Goal: Information Seeking & Learning: Learn about a topic

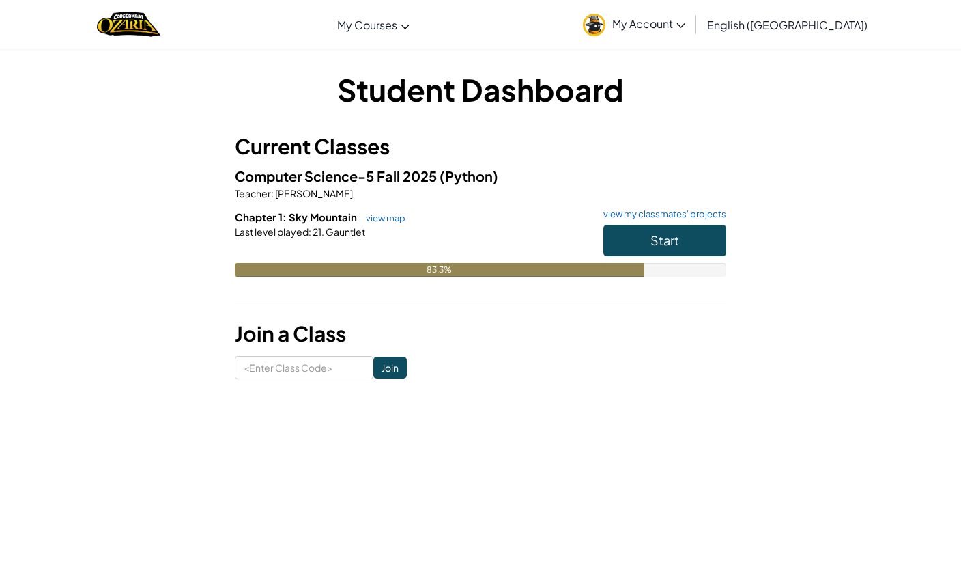
click at [694, 243] on button "Start" at bounding box center [665, 240] width 123 height 31
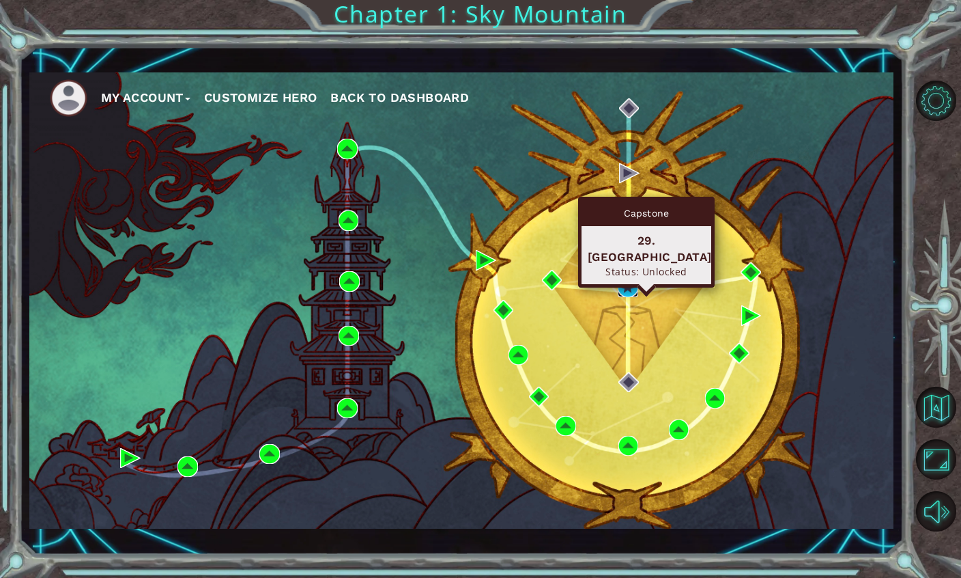
click at [637, 294] on img at bounding box center [628, 287] width 20 height 20
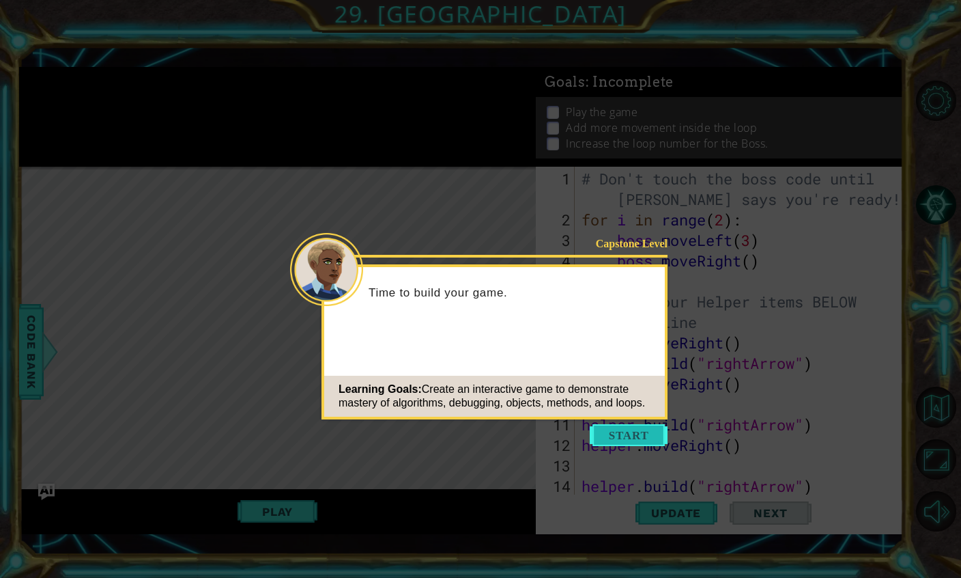
click at [653, 425] on button "Start" at bounding box center [629, 435] width 78 height 22
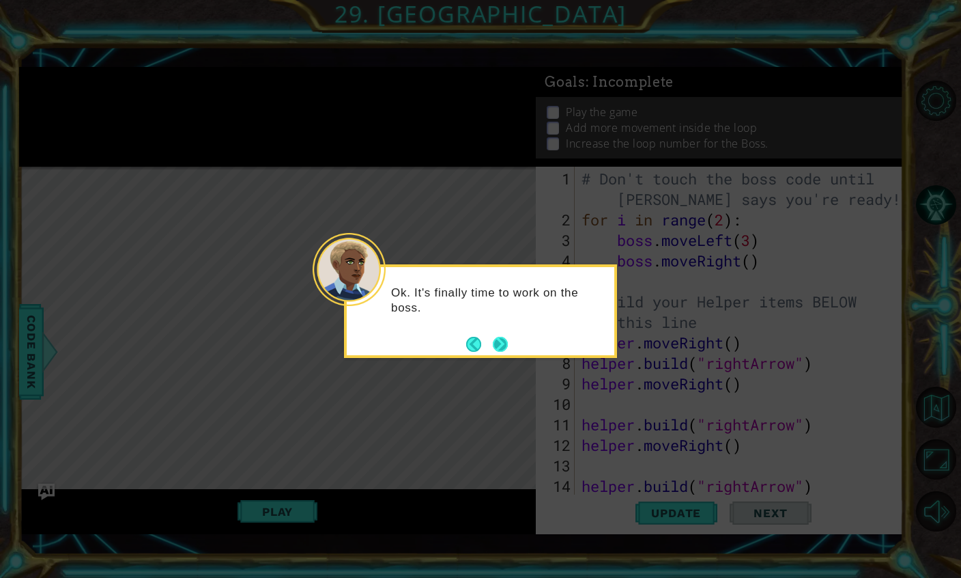
click at [500, 350] on button "Next" at bounding box center [500, 344] width 15 height 15
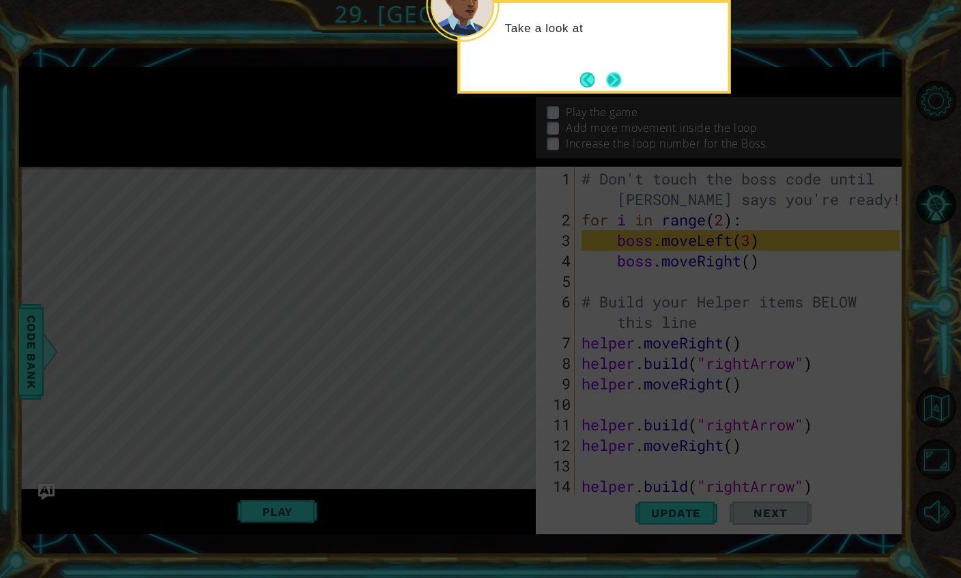
click at [618, 77] on button "Next" at bounding box center [613, 79] width 15 height 15
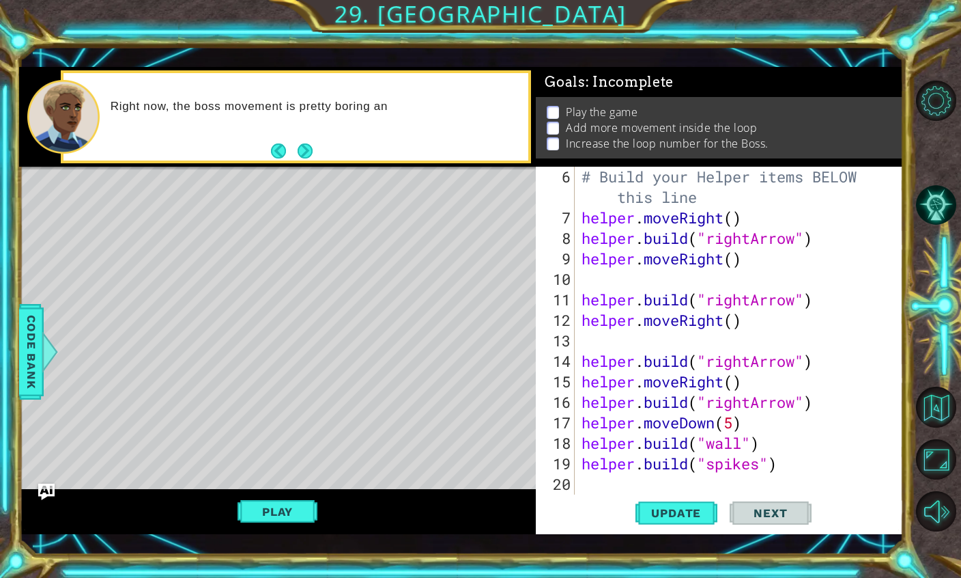
scroll to position [164, 0]
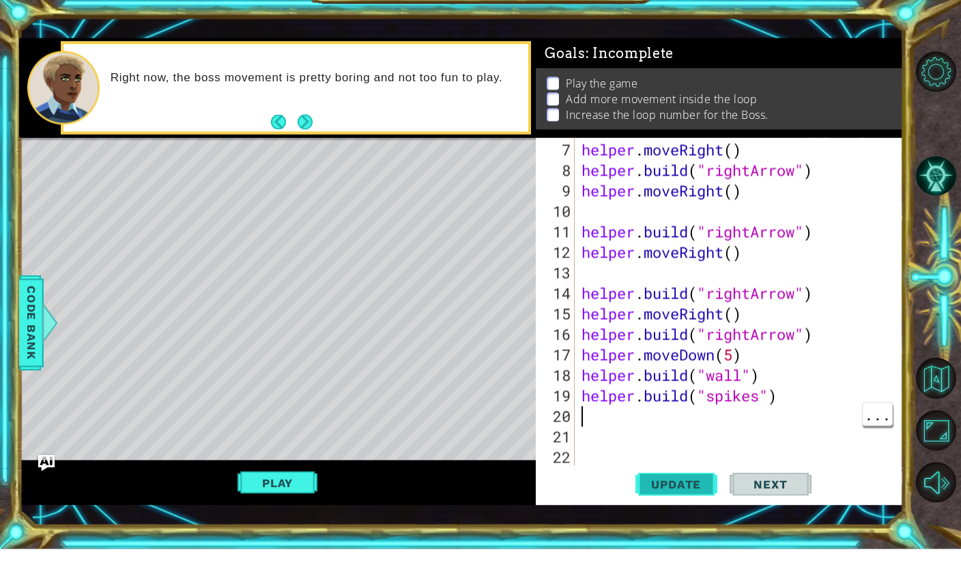
click at [681, 496] on button "Update" at bounding box center [677, 512] width 82 height 37
click at [301, 143] on button "Next" at bounding box center [305, 150] width 15 height 15
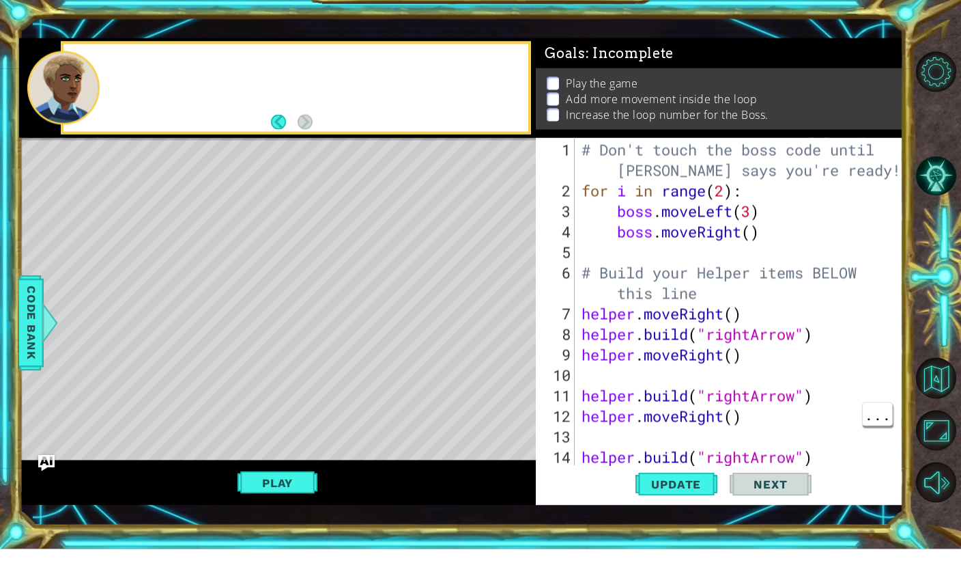
scroll to position [0, 0]
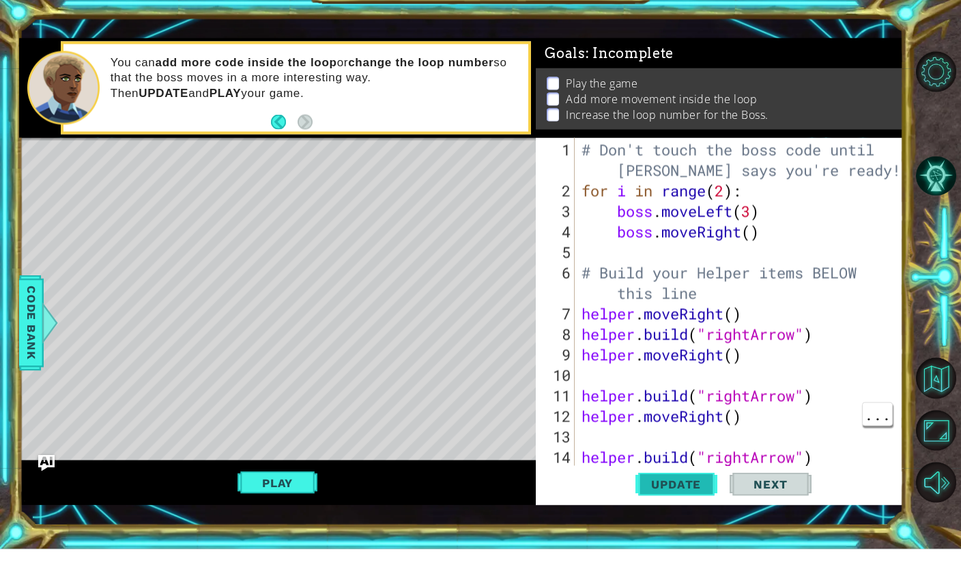
click at [696, 506] on span "Update" at bounding box center [676, 513] width 77 height 14
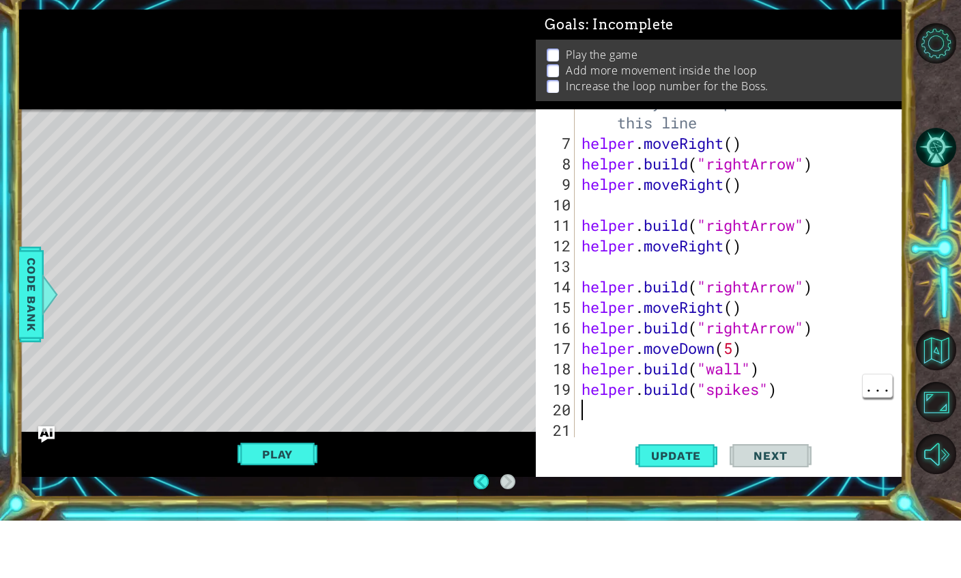
scroll to position [55, 0]
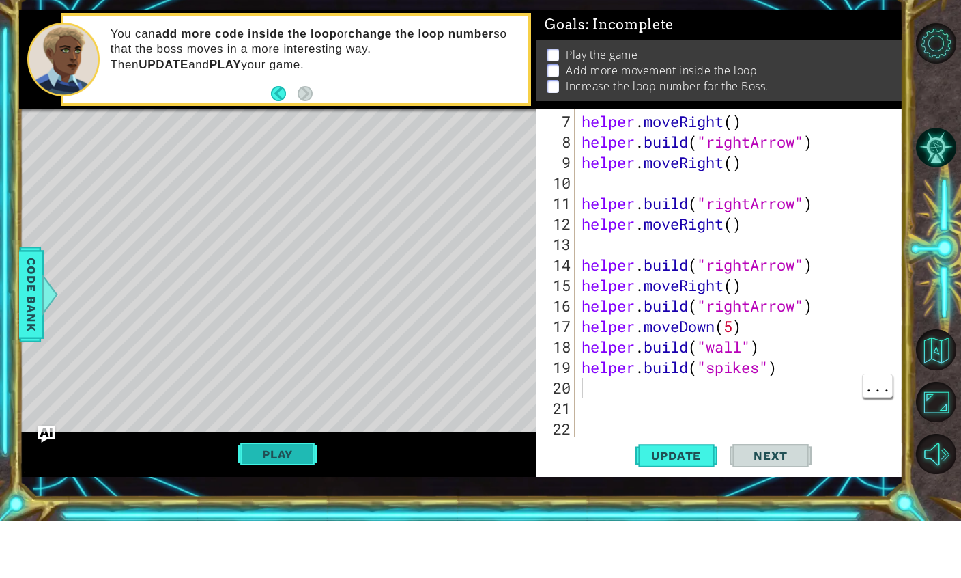
click at [305, 498] on button "Play" at bounding box center [278, 511] width 80 height 26
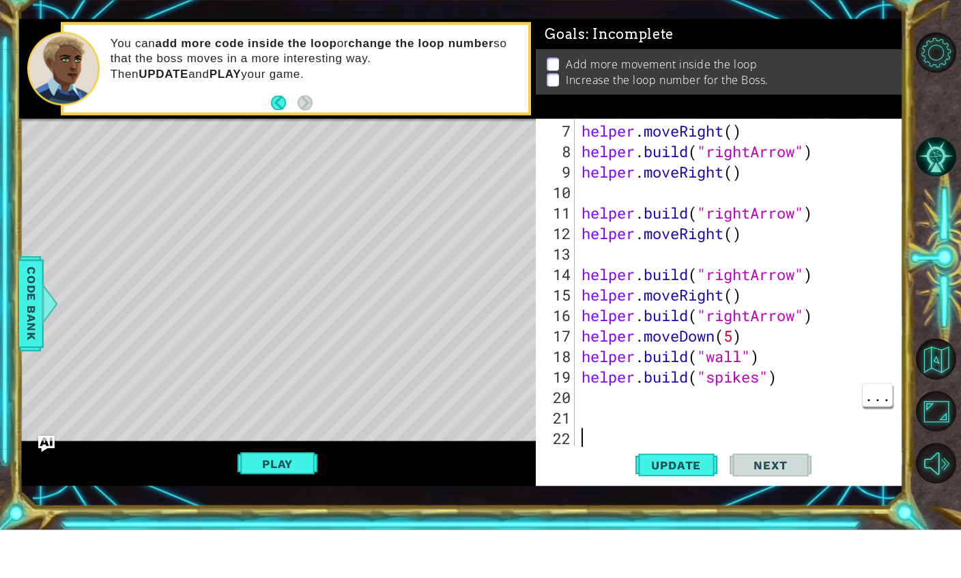
click at [593, 120] on p "Increase the loop number for the Boss." at bounding box center [667, 127] width 203 height 15
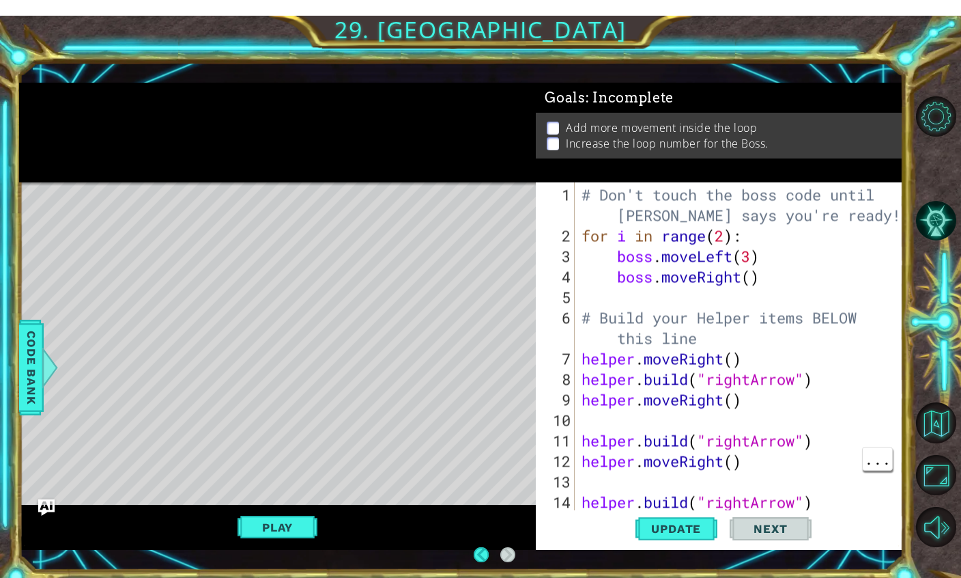
scroll to position [0, 0]
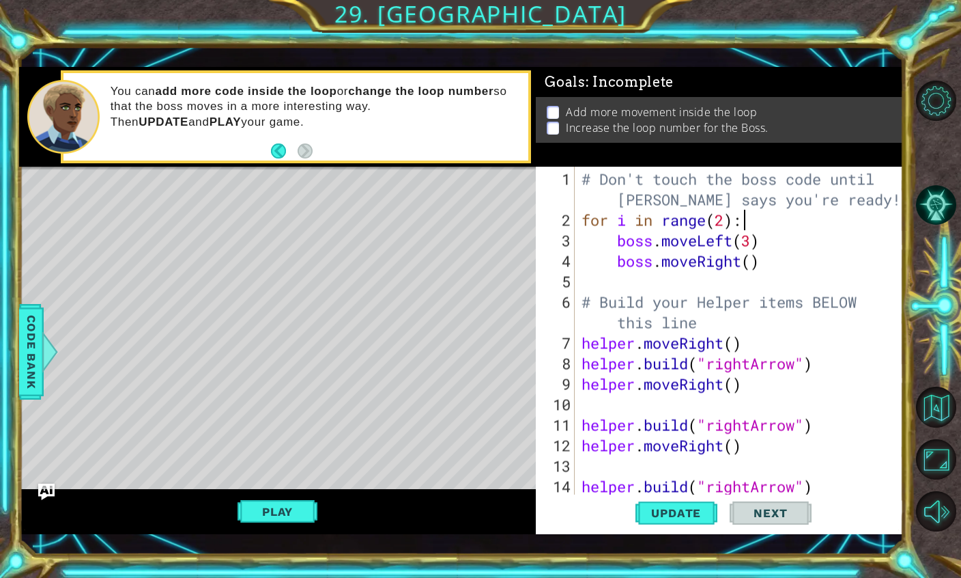
click at [767, 217] on div "# Don't touch the boss code until Vega says you're ready! for i in range ( 2 ) …" at bounding box center [743, 363] width 328 height 389
click at [724, 225] on div "# Don't touch the boss code until Vega says you're ready! for i in range ( 2 ) …" at bounding box center [743, 363] width 328 height 389
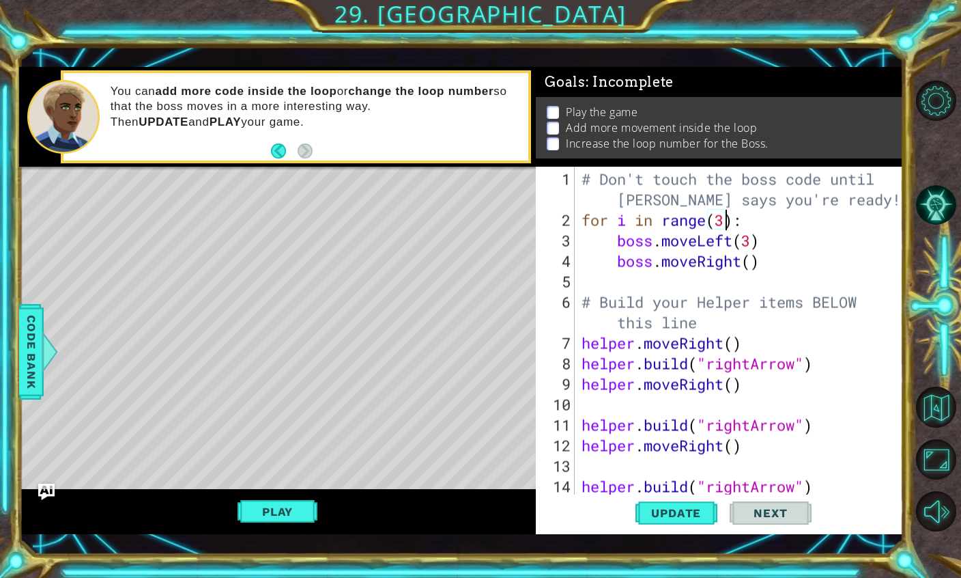
scroll to position [24, 33]
click at [656, 518] on span "Update" at bounding box center [676, 513] width 77 height 14
click at [750, 274] on div "# Don't touch the boss code until Vega says you're ready! for i in range ( 3 ) …" at bounding box center [743, 363] width 328 height 389
click at [754, 269] on div "# Don't touch the boss code until Vega says you're ready! for i in range ( 3 ) …" at bounding box center [743, 363] width 328 height 389
click at [698, 512] on span "Update" at bounding box center [676, 513] width 77 height 14
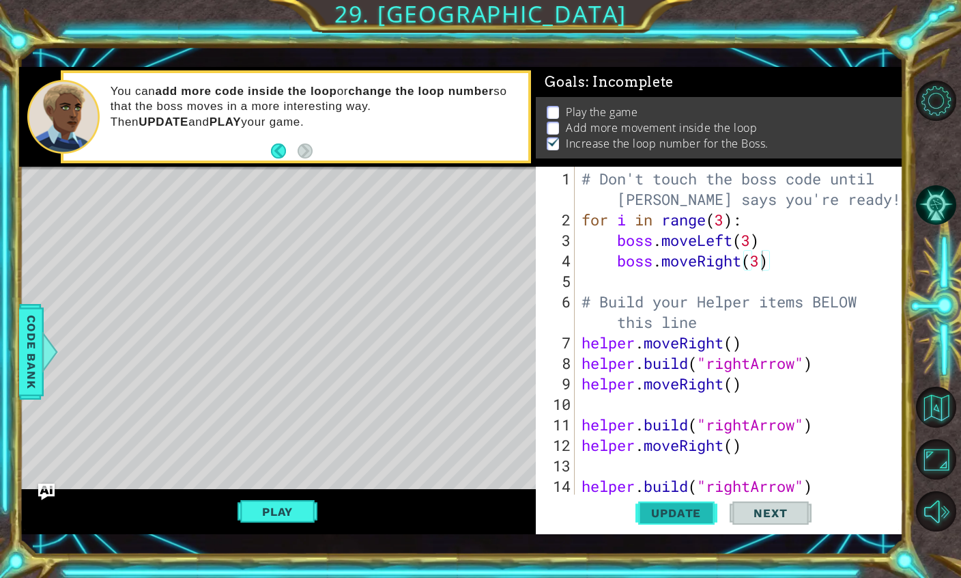
type textarea "abcde fg"
click at [306, 511] on button "Play" at bounding box center [278, 511] width 80 height 26
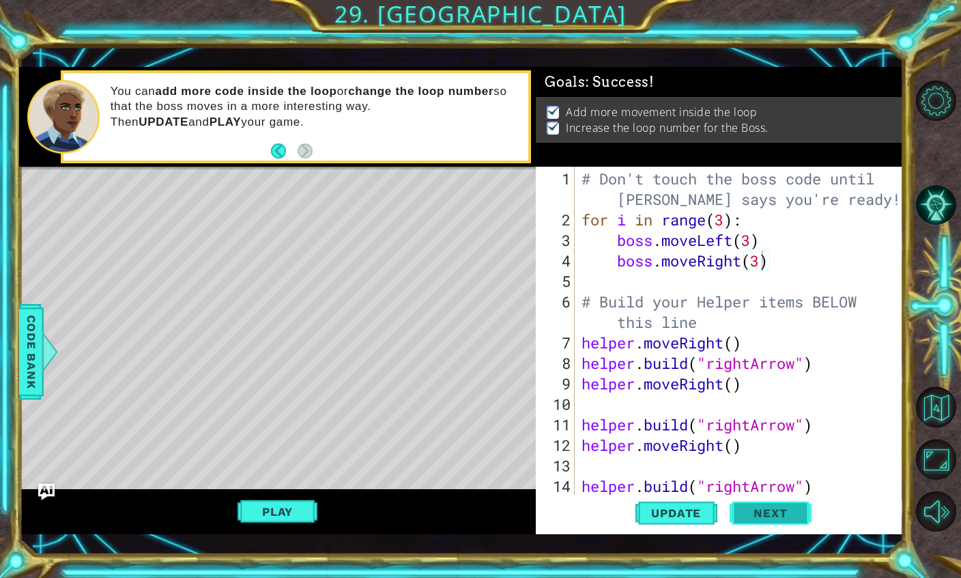
click at [769, 523] on button "Next" at bounding box center [771, 512] width 82 height 37
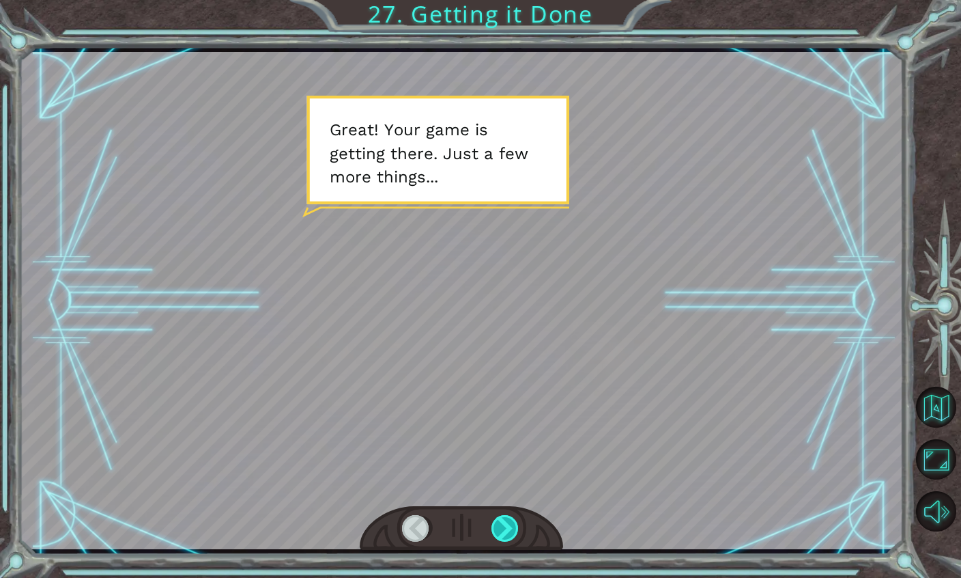
click at [507, 531] on div at bounding box center [506, 528] width 29 height 27
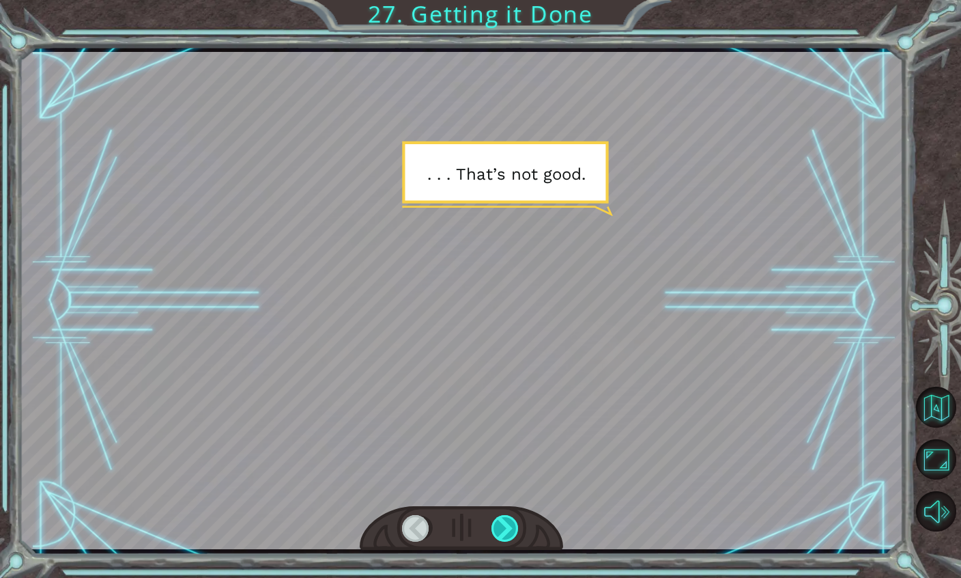
click at [507, 521] on div at bounding box center [506, 528] width 29 height 27
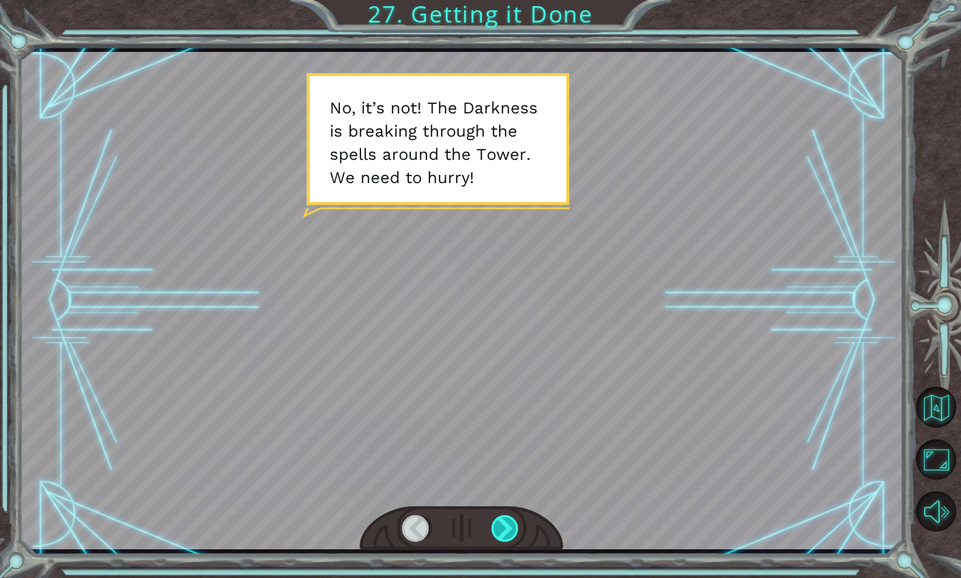
click at [512, 535] on div at bounding box center [506, 528] width 29 height 27
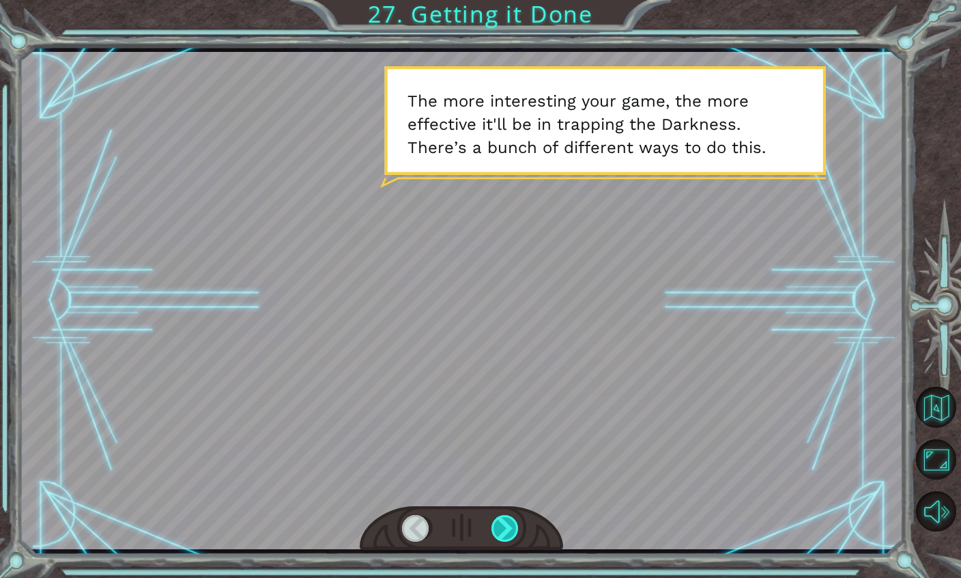
click at [512, 535] on html "Temporary Text G r e a t ! Y o u r g a m e i s g e t t i n g t h e r e . J u s …" at bounding box center [480, 289] width 961 height 578
click at [513, 536] on div at bounding box center [506, 528] width 29 height 27
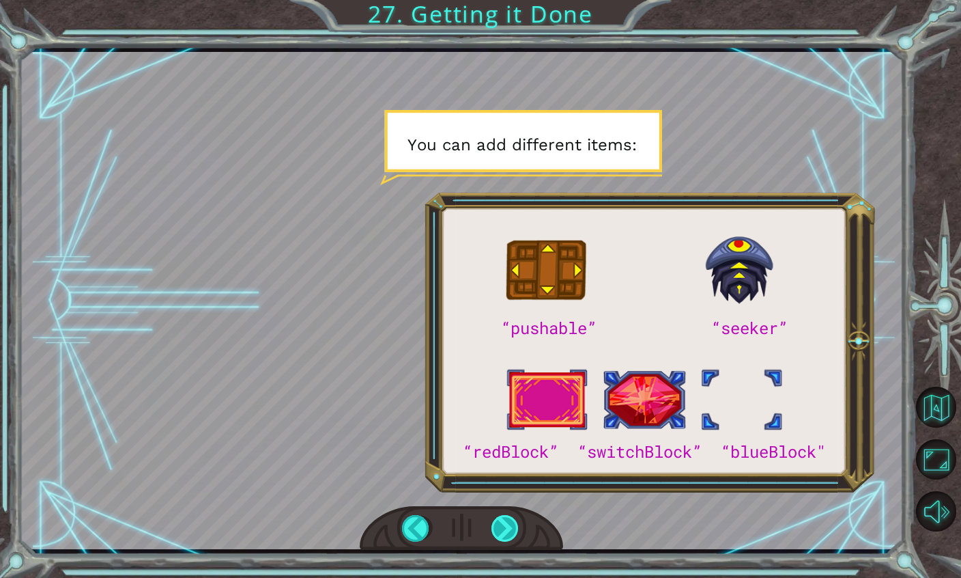
click at [509, 538] on div at bounding box center [506, 528] width 29 height 27
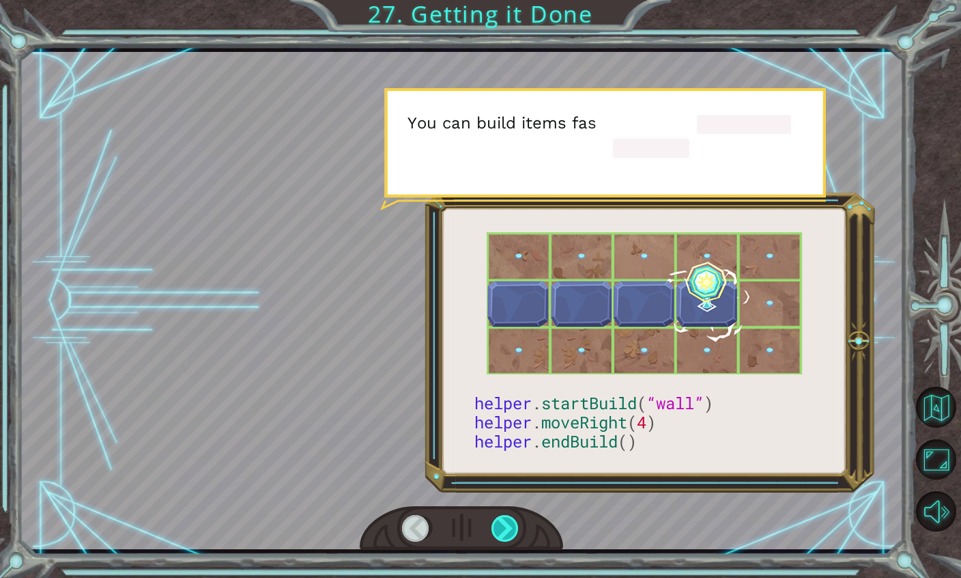
click at [511, 539] on div at bounding box center [506, 528] width 29 height 27
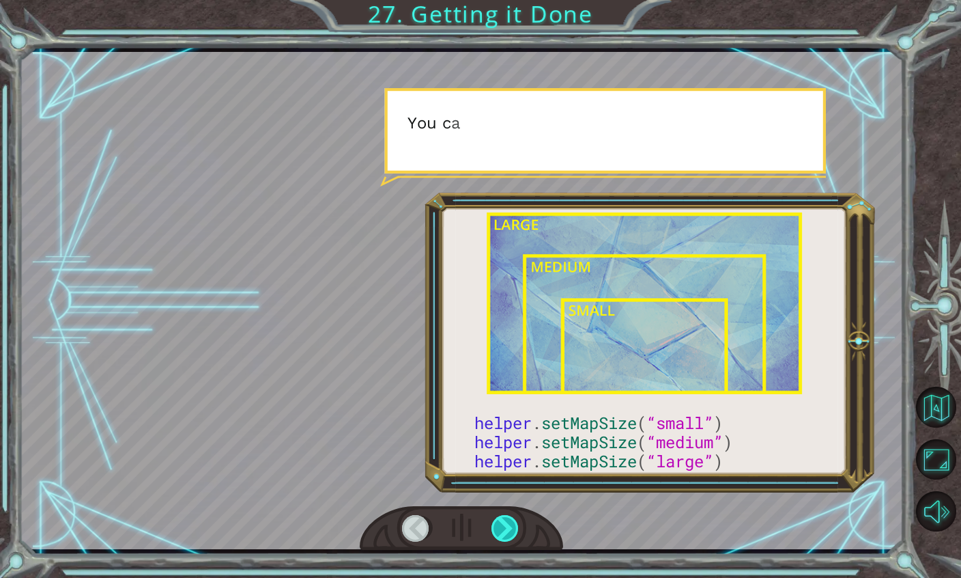
click at [511, 539] on div at bounding box center [506, 528] width 29 height 27
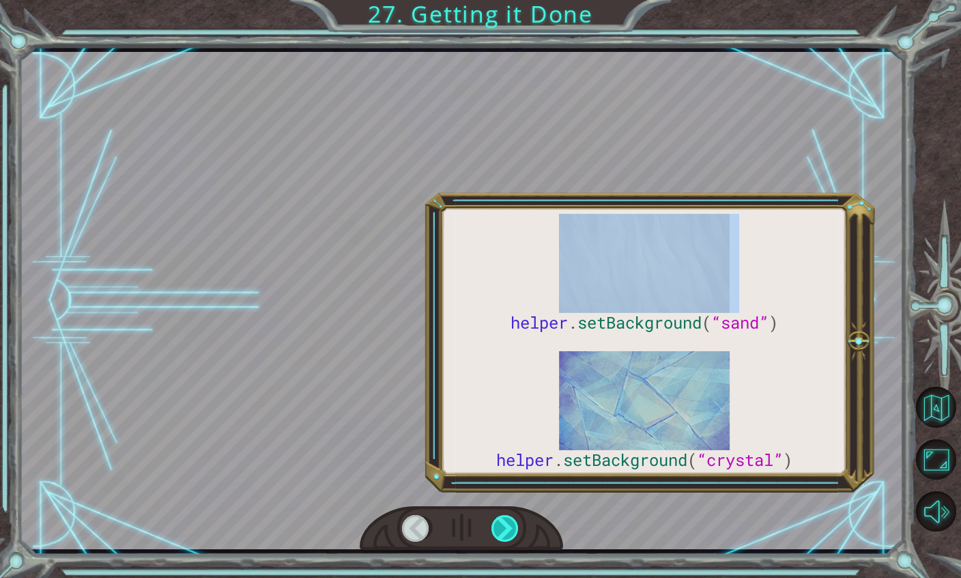
click at [511, 539] on div at bounding box center [506, 528] width 29 height 27
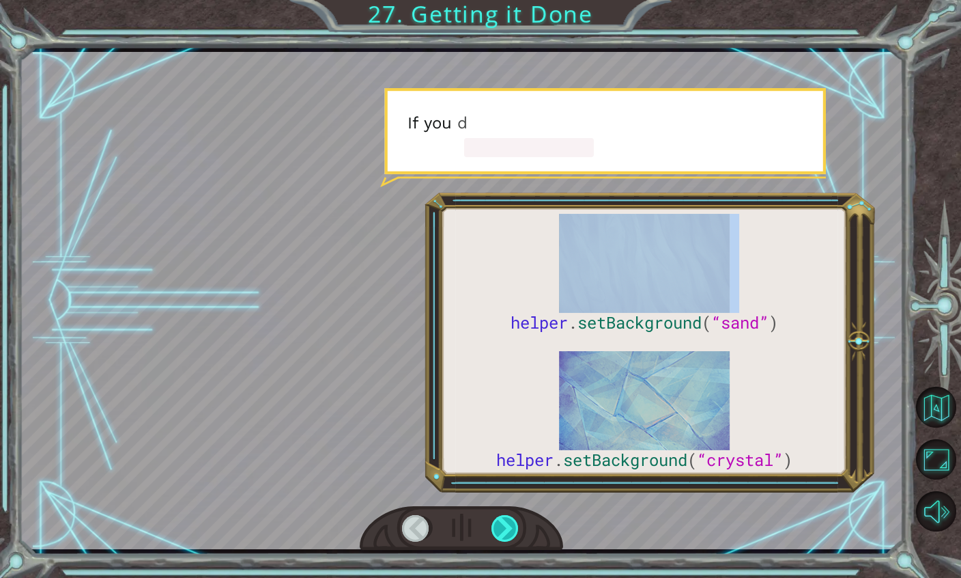
click at [511, 539] on div at bounding box center [506, 528] width 29 height 27
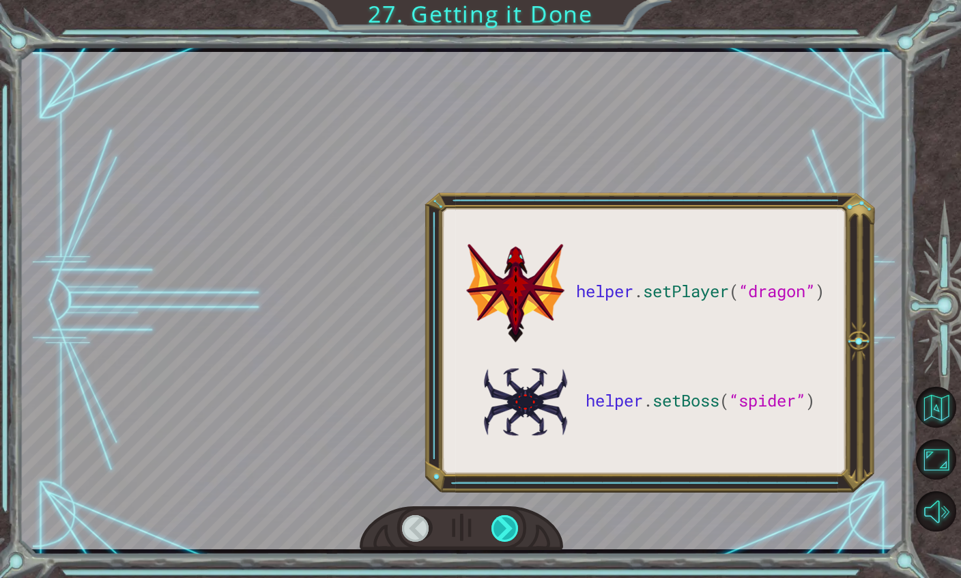
click at [511, 539] on div at bounding box center [506, 528] width 29 height 27
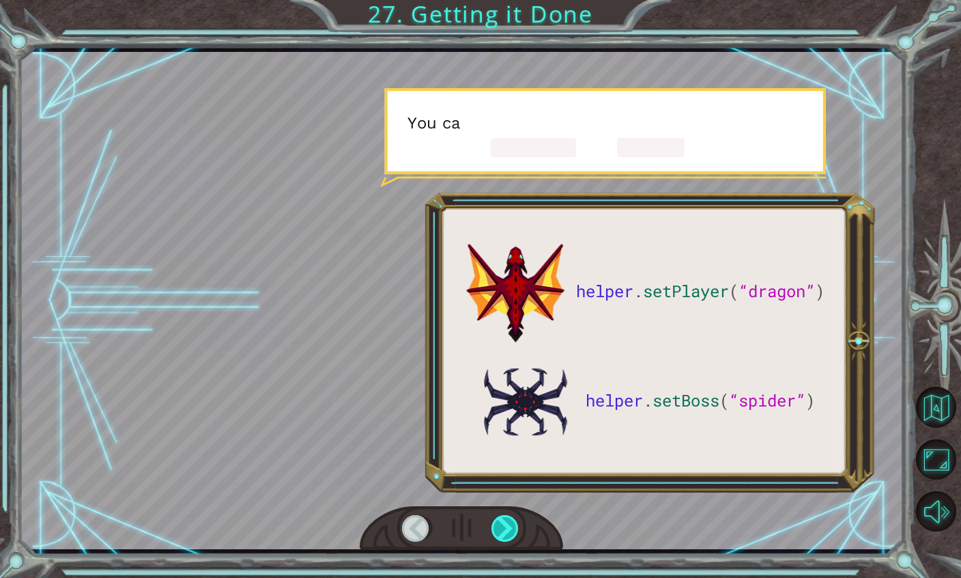
click at [511, 539] on div at bounding box center [506, 528] width 29 height 27
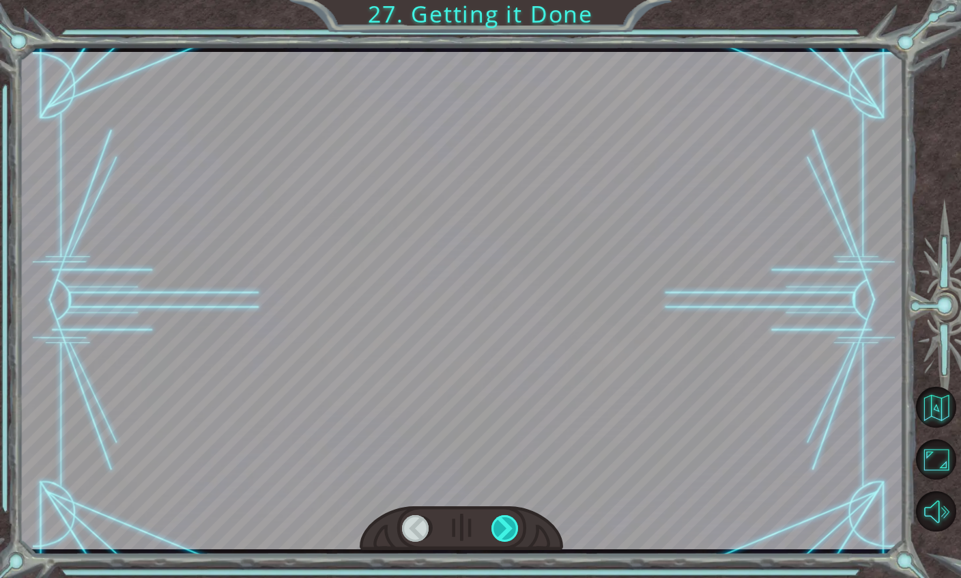
click at [511, 539] on div at bounding box center [506, 528] width 29 height 27
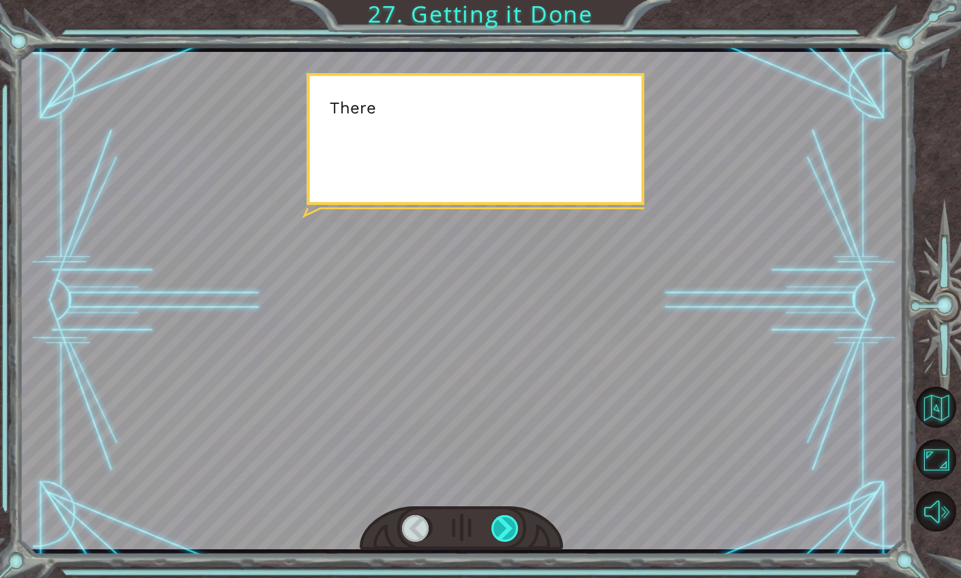
click at [511, 539] on div at bounding box center [506, 528] width 29 height 27
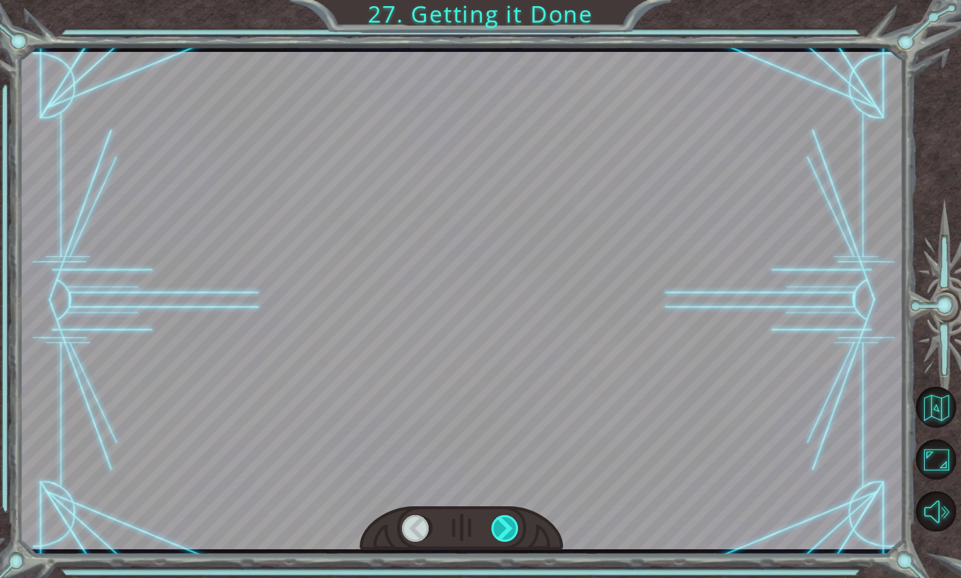
click at [511, 539] on div at bounding box center [506, 528] width 29 height 27
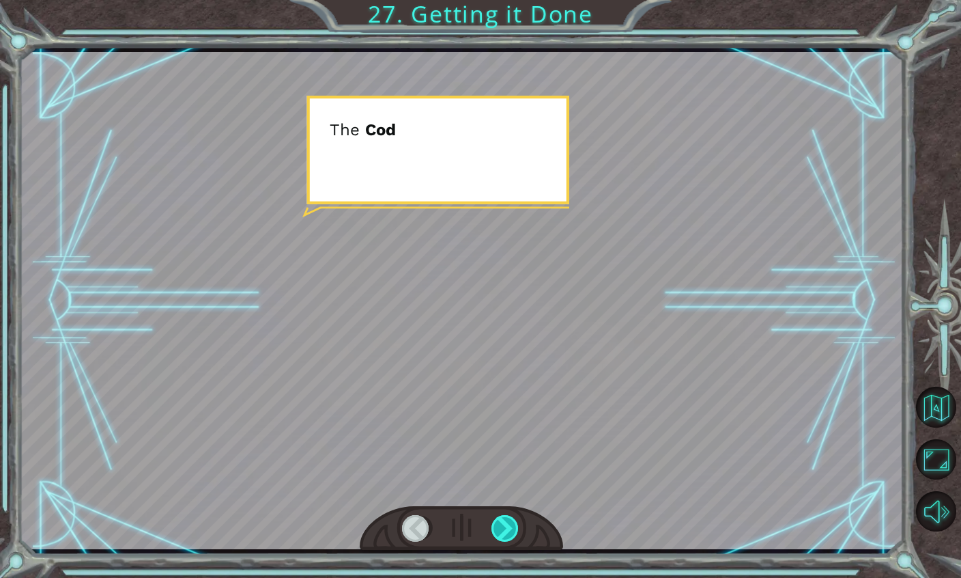
click at [511, 539] on div at bounding box center [506, 528] width 29 height 27
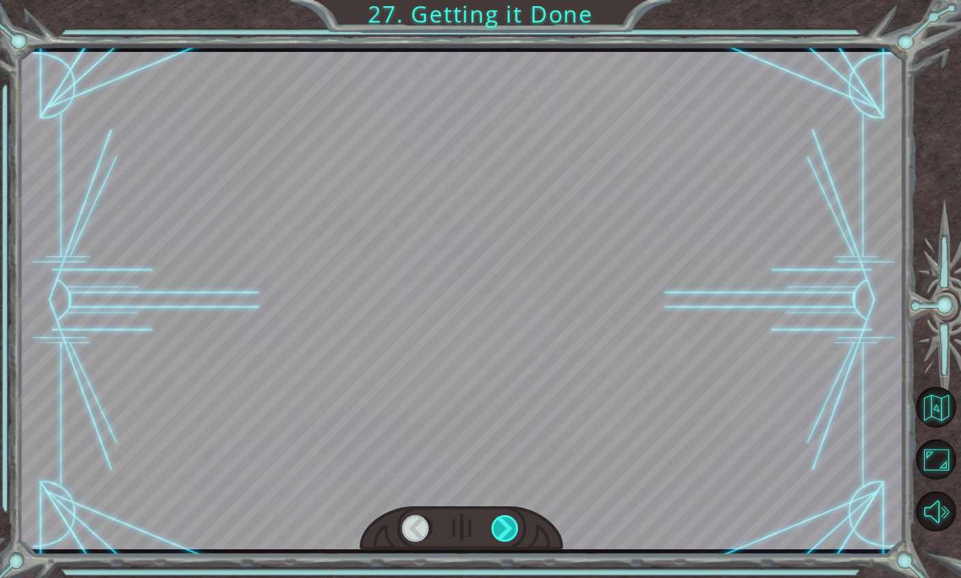
click at [511, 539] on div at bounding box center [506, 528] width 29 height 27
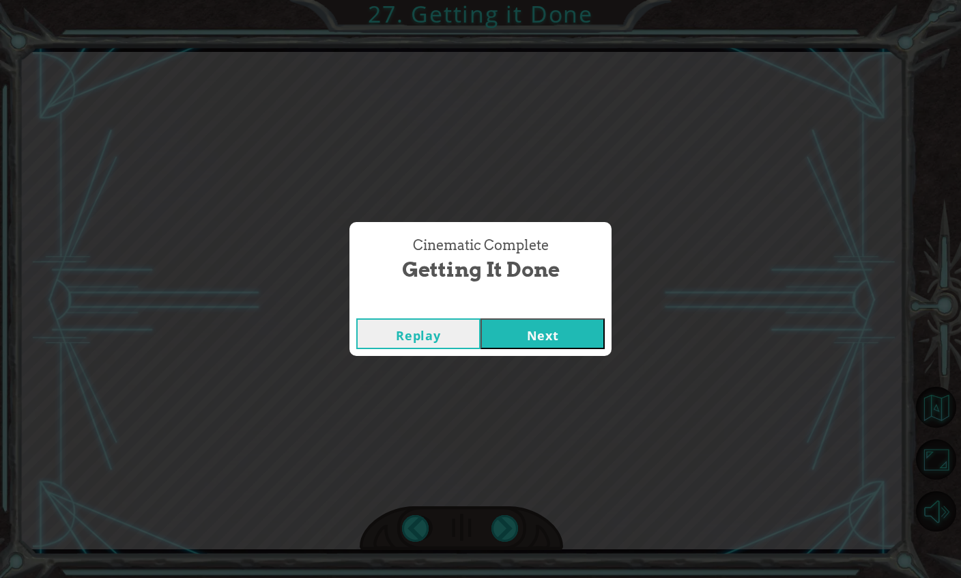
click at [511, 539] on div "Cinematic Complete Getting it Done Replay Next" at bounding box center [480, 289] width 961 height 578
click at [552, 344] on button "Next" at bounding box center [543, 333] width 124 height 31
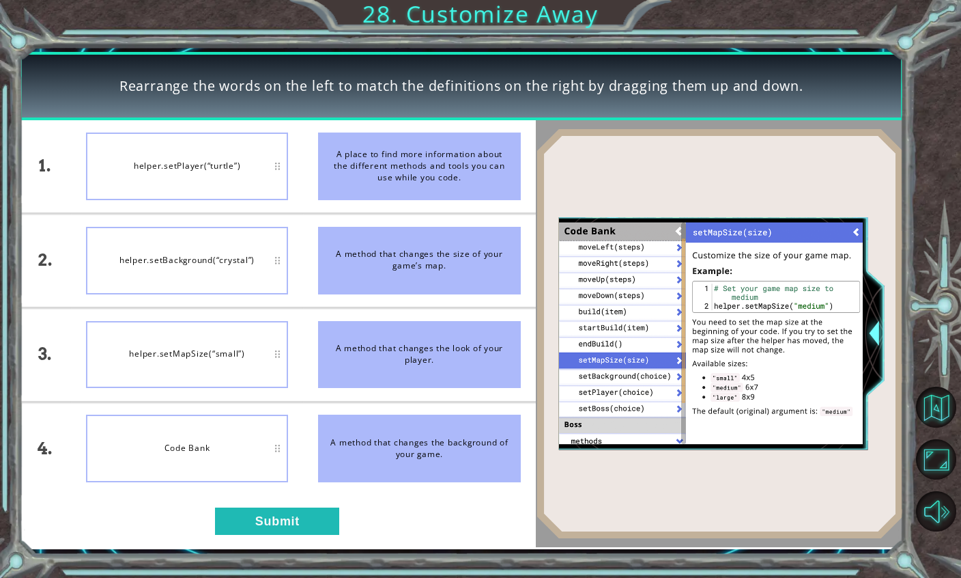
drag, startPoint x: 386, startPoint y: 277, endPoint x: 358, endPoint y: 283, distance: 28.0
click at [244, 371] on div "helper.setMapSize(“small”)" at bounding box center [187, 353] width 202 height 67
drag, startPoint x: 339, startPoint y: 292, endPoint x: 324, endPoint y: 300, distance: 17.1
click at [324, 300] on li "A method that changes the size of your game’s map." at bounding box center [419, 260] width 232 height 93
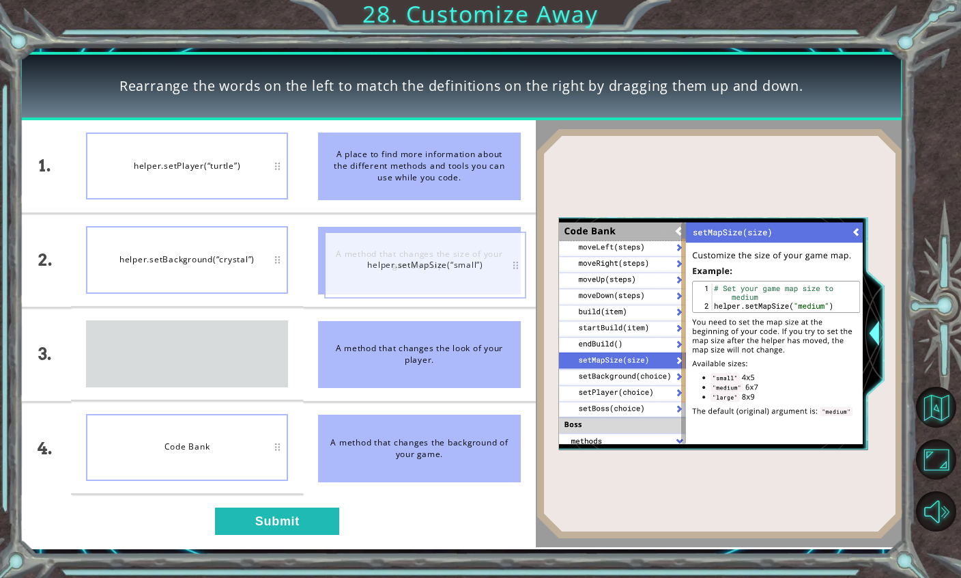
drag, startPoint x: 272, startPoint y: 339, endPoint x: 511, endPoint y: 250, distance: 254.5
click at [511, 250] on div "1. 2. 3. 4. helper.setPlayer(“turtle”) helper.setBackground(“crystal”) helper.s…" at bounding box center [277, 307] width 517 height 375
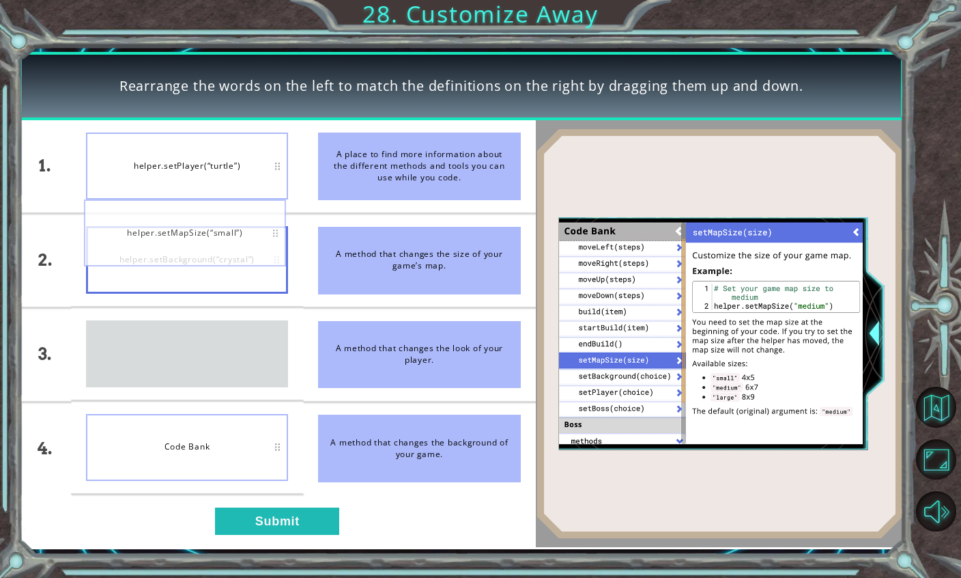
drag, startPoint x: 256, startPoint y: 346, endPoint x: 255, endPoint y: 223, distance: 122.9
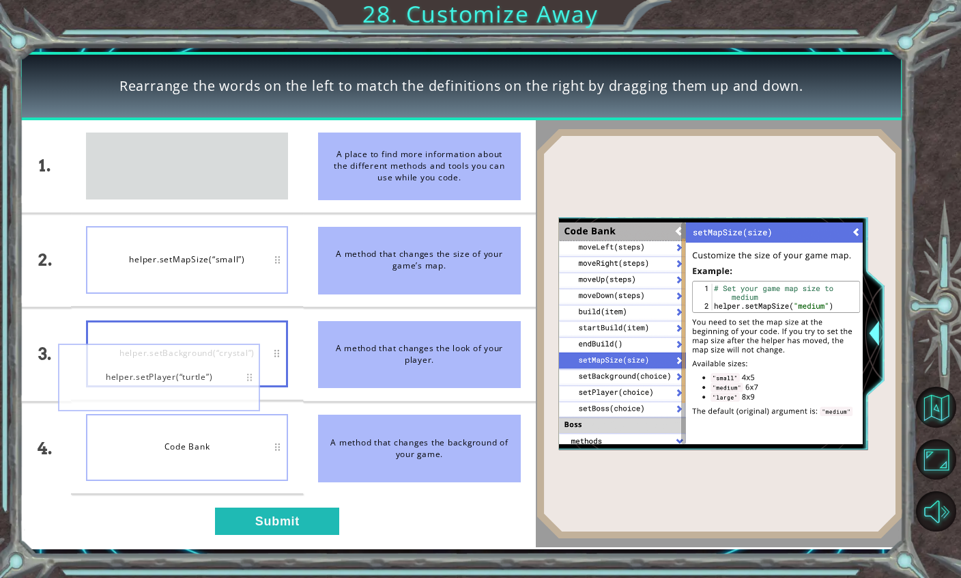
drag, startPoint x: 249, startPoint y: 173, endPoint x: 221, endPoint y: 386, distance: 214.2
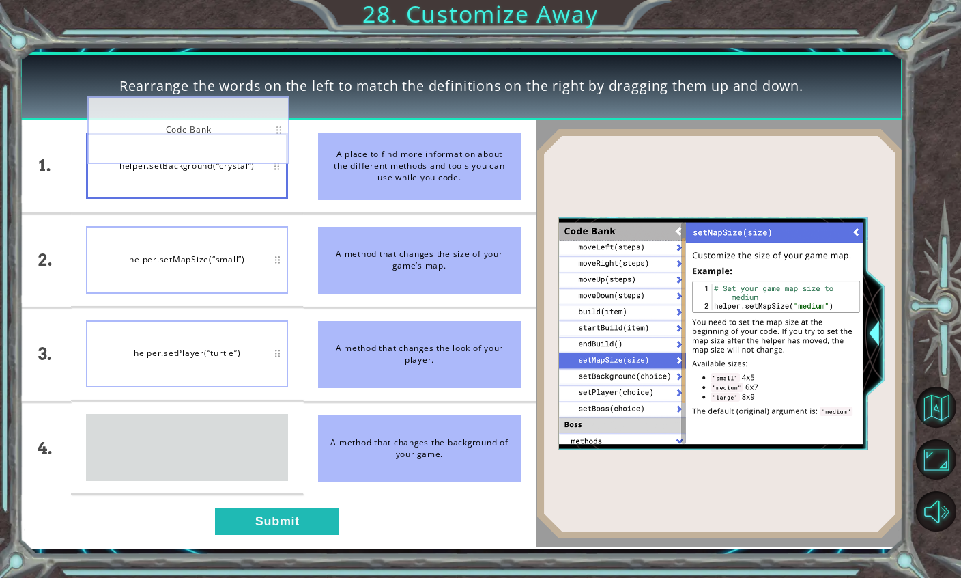
drag, startPoint x: 210, startPoint y: 462, endPoint x: 207, endPoint y: 151, distance: 311.4
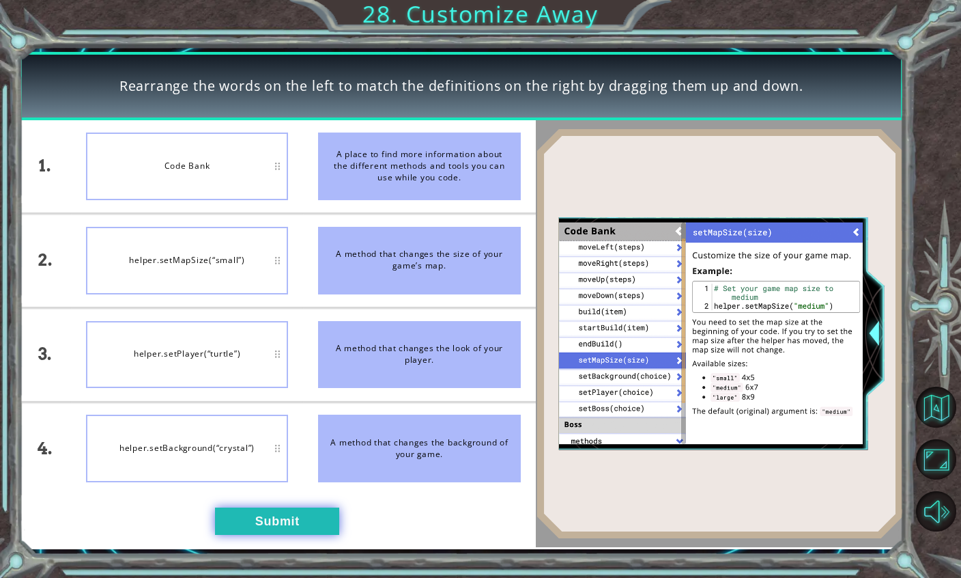
click at [302, 533] on button "Submit" at bounding box center [277, 520] width 124 height 27
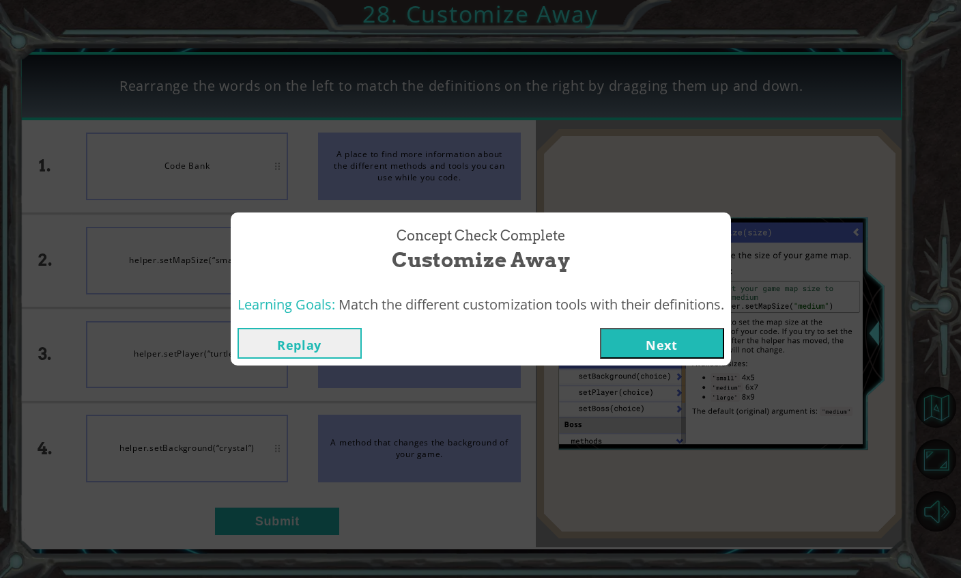
click at [675, 349] on button "Next" at bounding box center [662, 343] width 124 height 31
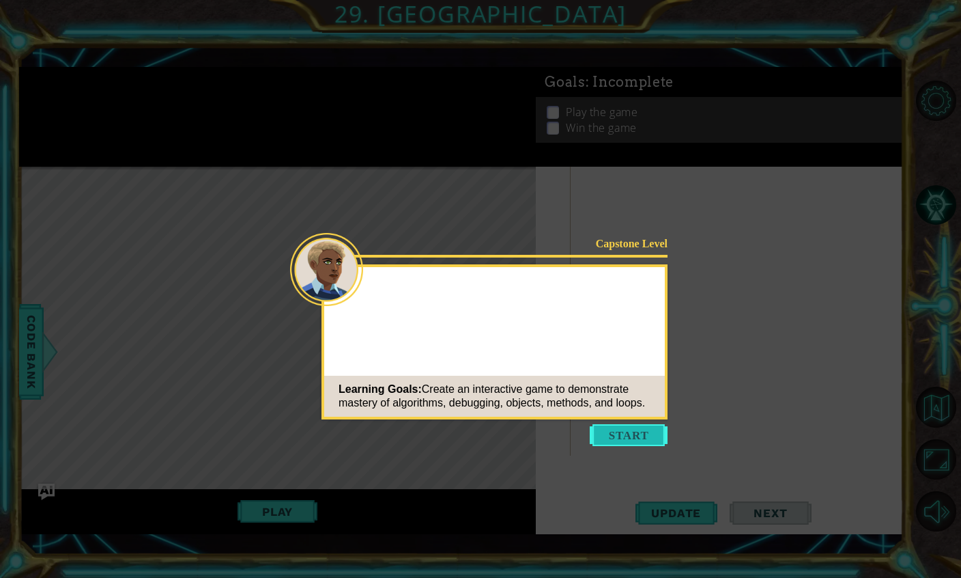
click at [631, 429] on button "Start" at bounding box center [629, 435] width 78 height 22
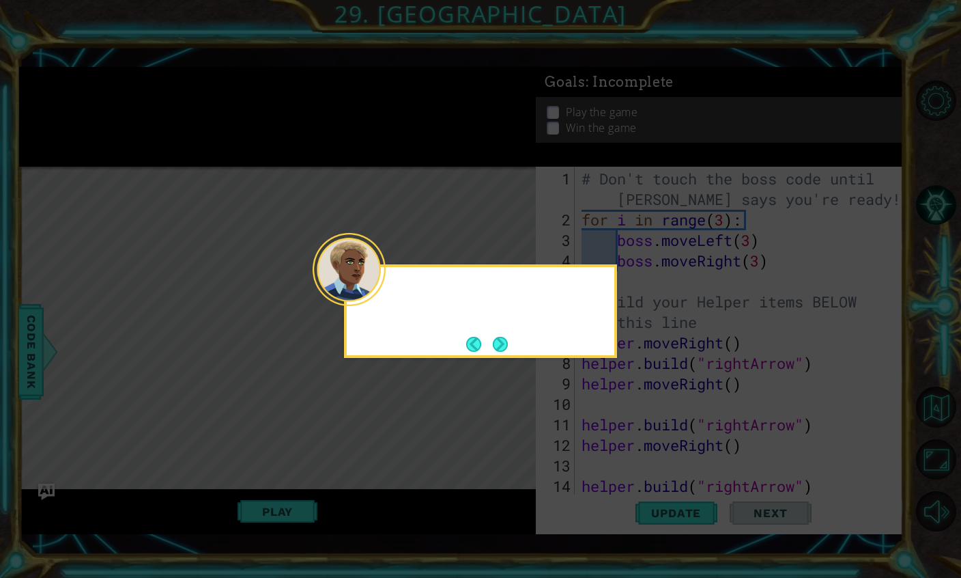
scroll to position [164, 0]
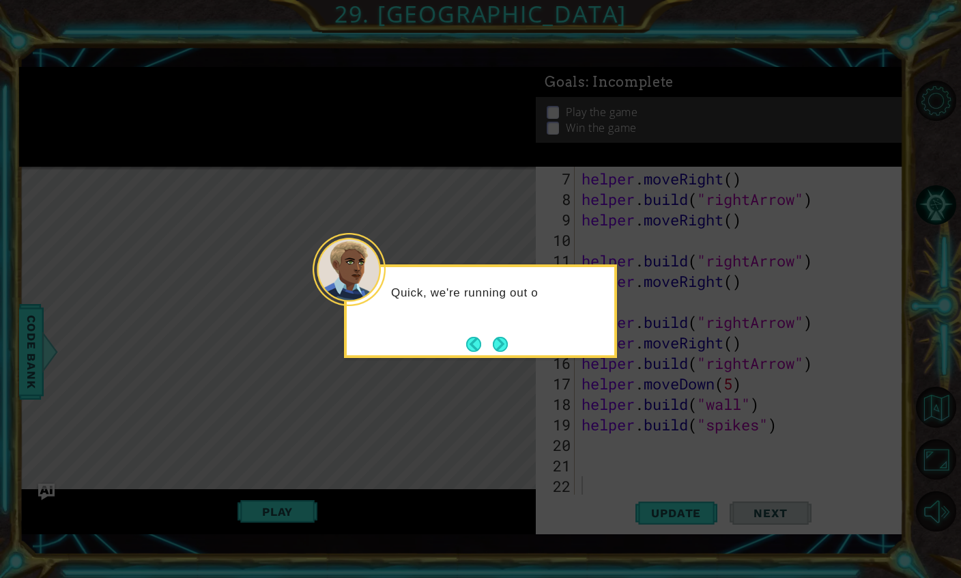
click at [518, 344] on div "Quick, we're running out o" at bounding box center [480, 311] width 273 height 94
click at [514, 343] on div "Quick, we're running out of time! Just a few m" at bounding box center [480, 311] width 273 height 94
click at [503, 344] on button "Next" at bounding box center [500, 344] width 15 height 15
click at [504, 344] on button "Next" at bounding box center [500, 344] width 15 height 15
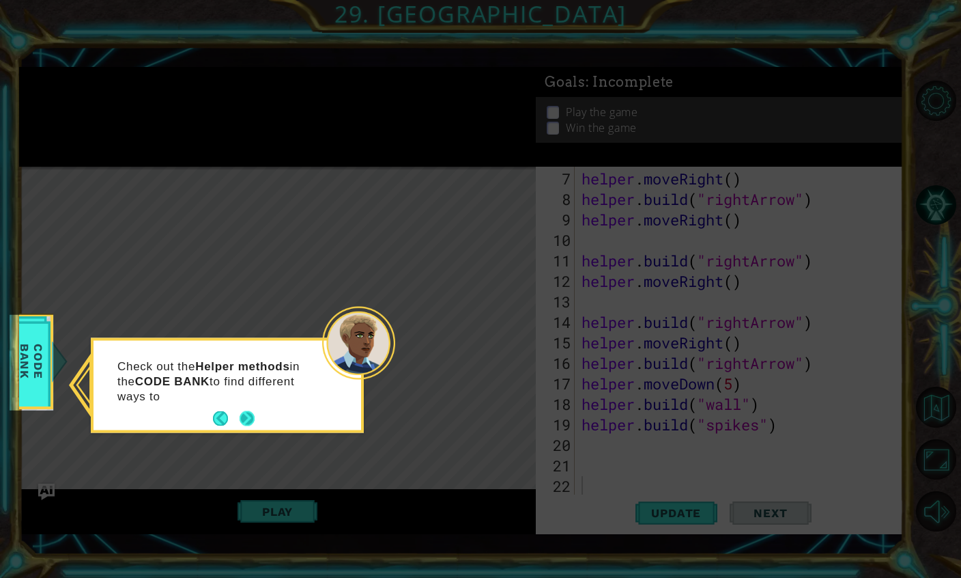
click at [244, 425] on button "Next" at bounding box center [247, 418] width 15 height 15
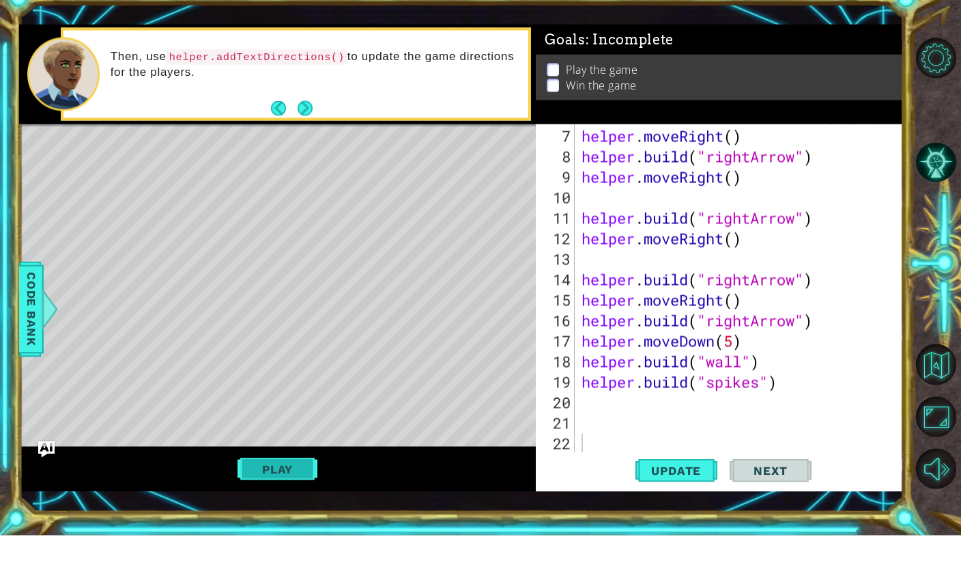
click at [294, 498] on button "Play" at bounding box center [278, 511] width 80 height 26
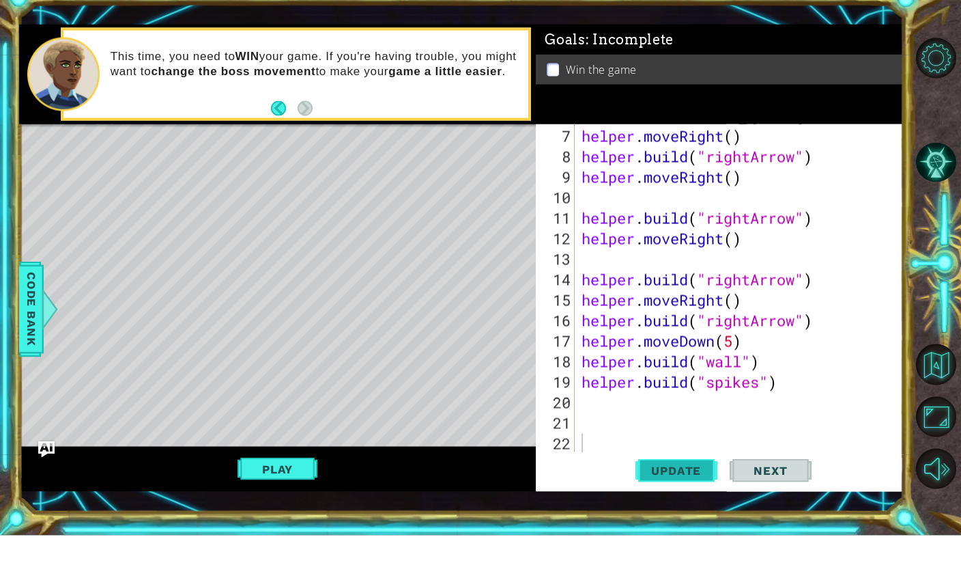
click at [682, 506] on span "Update" at bounding box center [676, 513] width 77 height 14
click at [261, 498] on button "Play" at bounding box center [278, 511] width 80 height 26
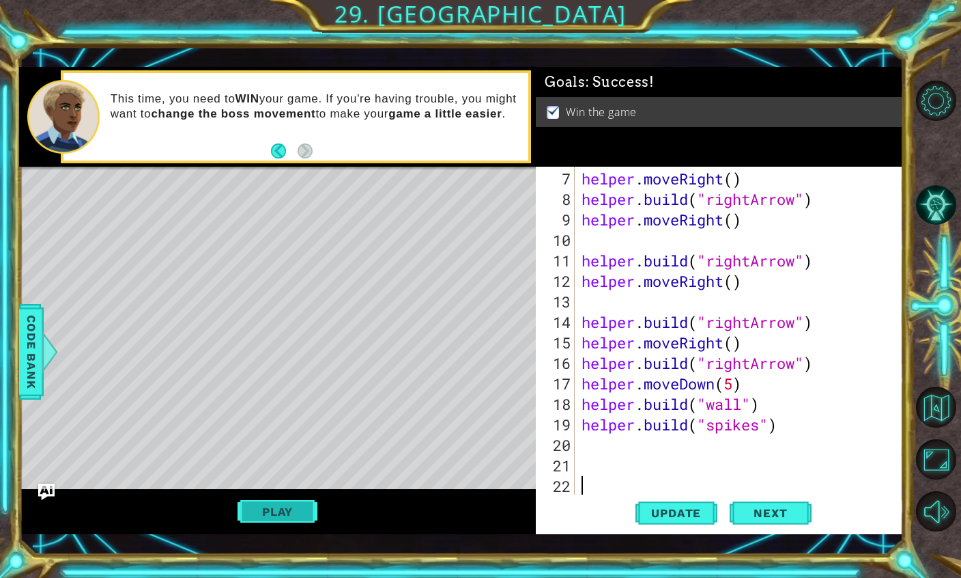
scroll to position [42, 0]
click at [751, 509] on span "Next" at bounding box center [770, 513] width 61 height 14
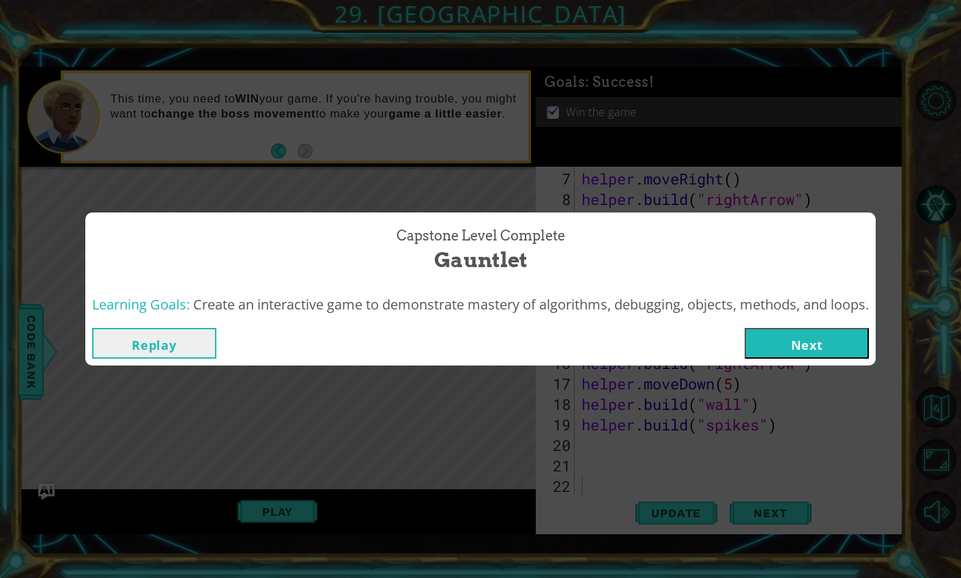
click at [776, 331] on button "Next" at bounding box center [807, 343] width 124 height 31
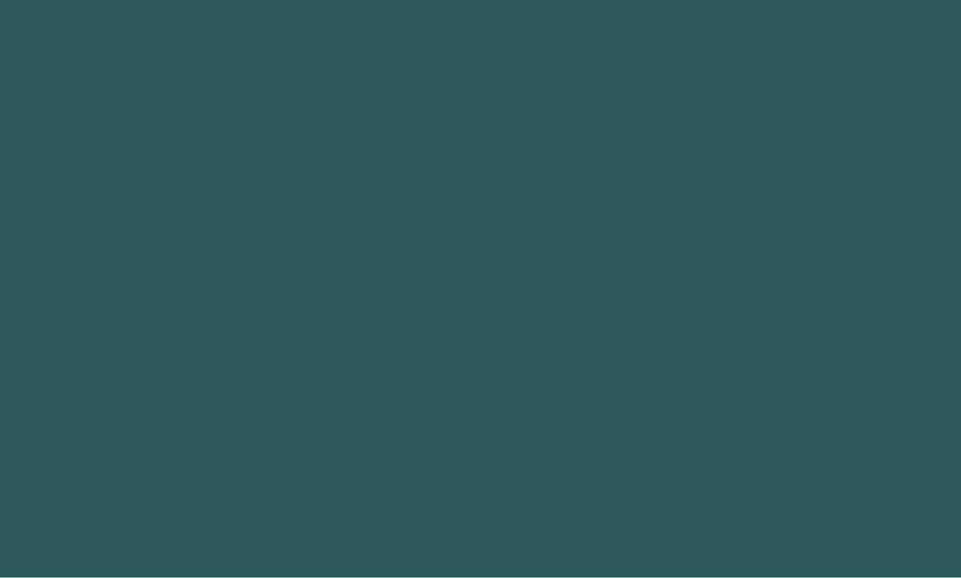
scroll to position [43, 0]
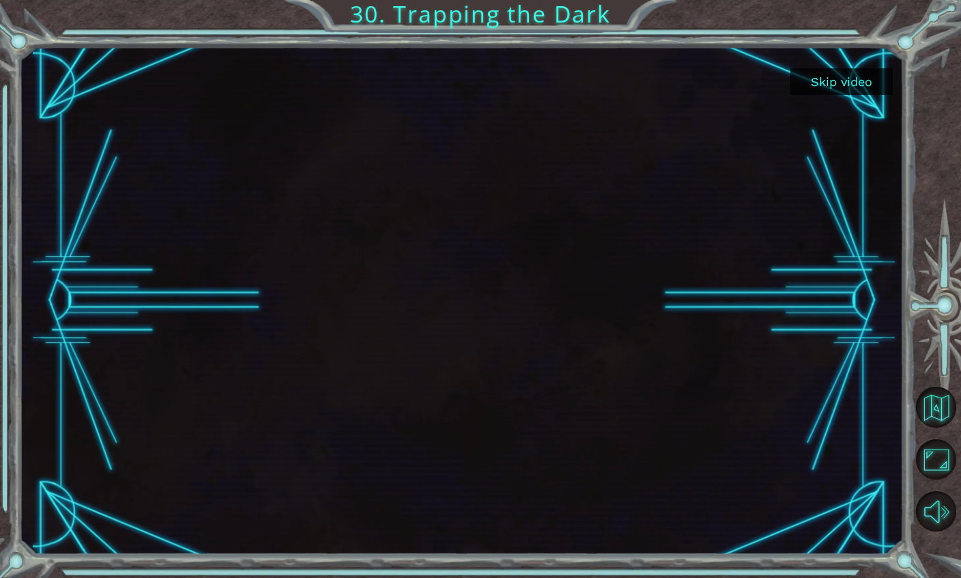
click at [860, 83] on button "Skip video" at bounding box center [842, 81] width 102 height 27
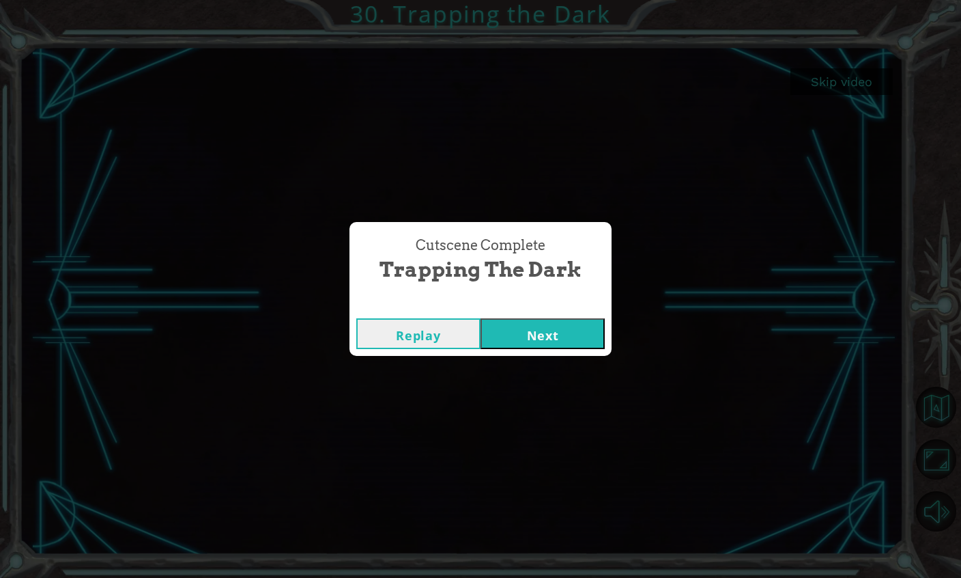
drag, startPoint x: 513, startPoint y: 341, endPoint x: 513, endPoint y: 384, distance: 43.0
click at [513, 341] on button "Next" at bounding box center [543, 333] width 124 height 31
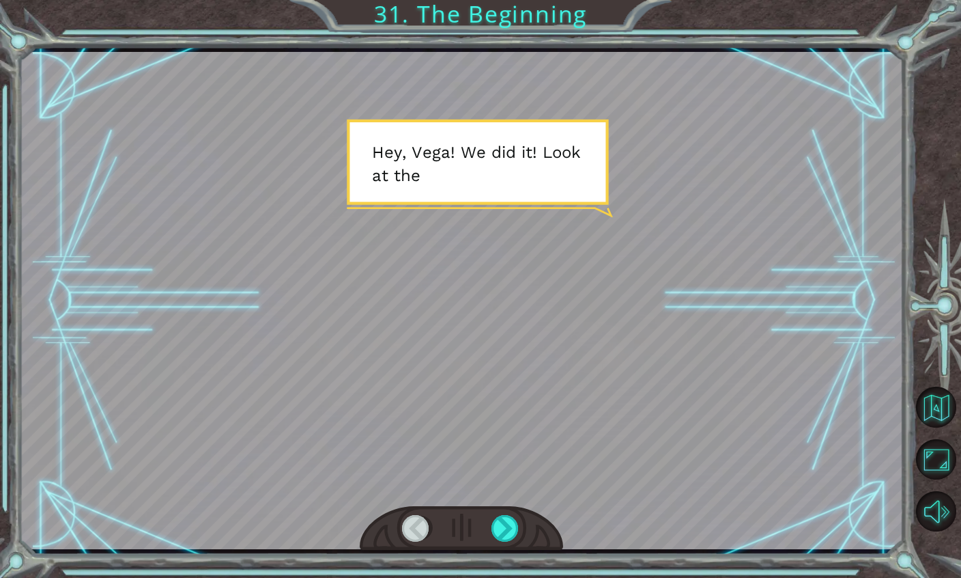
click at [498, 577] on div "Temporary Text H e y , V e g a ! W e d i d i t ! L o o k a t t h e s u n ! . . …" at bounding box center [480, 289] width 961 height 578
click at [507, 574] on div "Temporary Text H e y , V e g a ! W e d i d i t ! L o o k a t t h e s u n ! . . …" at bounding box center [480, 289] width 961 height 578
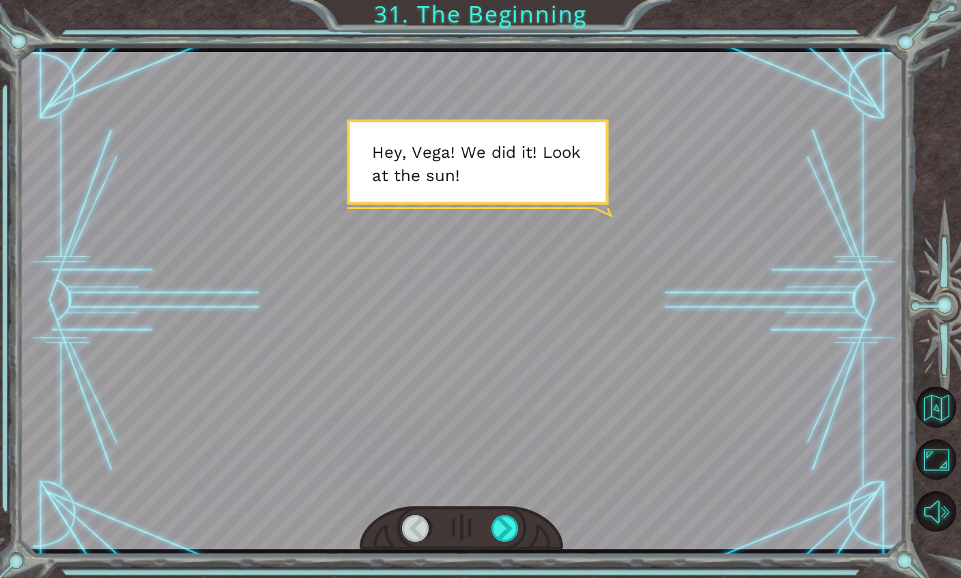
click at [507, 574] on div "Temporary Text H e y , V e g a ! W e d i d i t ! L o o k a t t h e s u n ! . . …" at bounding box center [480, 289] width 961 height 578
click at [511, 576] on div "Temporary Text H e y , V e g a ! W e d i d i t ! L o o k a t t h e s u n ! . . …" at bounding box center [480, 289] width 961 height 578
click at [580, 472] on div at bounding box center [461, 300] width 884 height 497
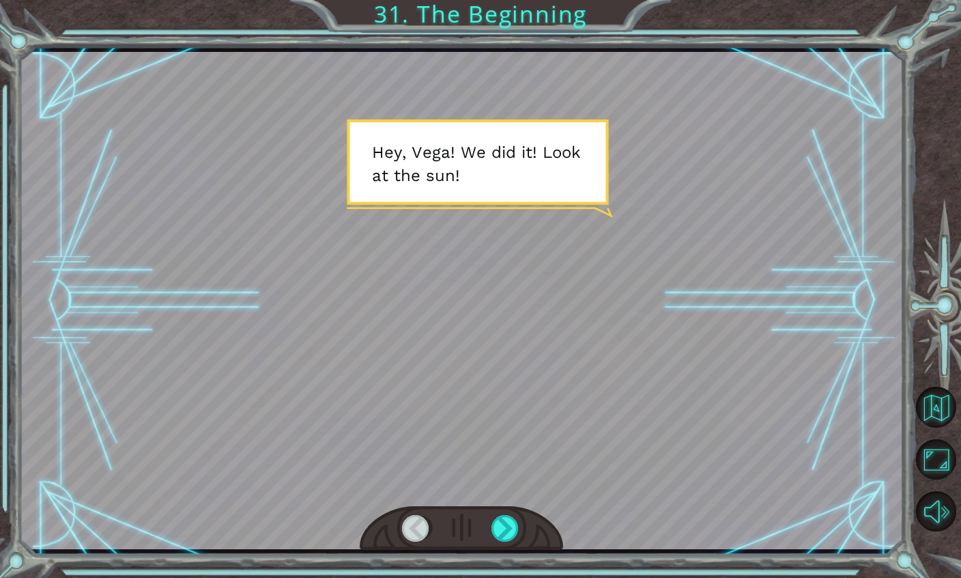
scroll to position [55, 0]
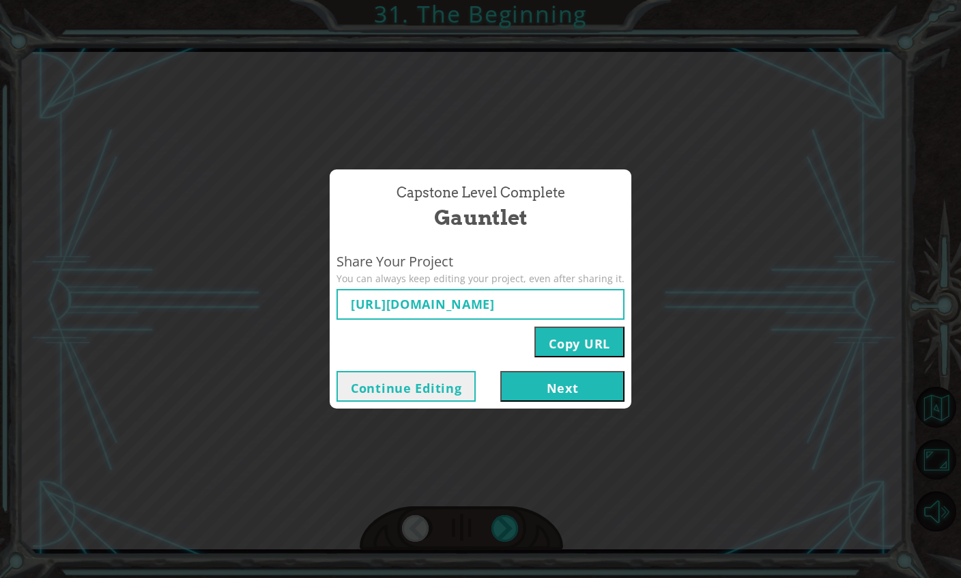
type input "https://www.ozaria.com/play/game-dev-level/1fhcapstoneb/68b0a5d0f79ab8319f82f68…"
click at [508, 384] on button "Next" at bounding box center [562, 386] width 124 height 31
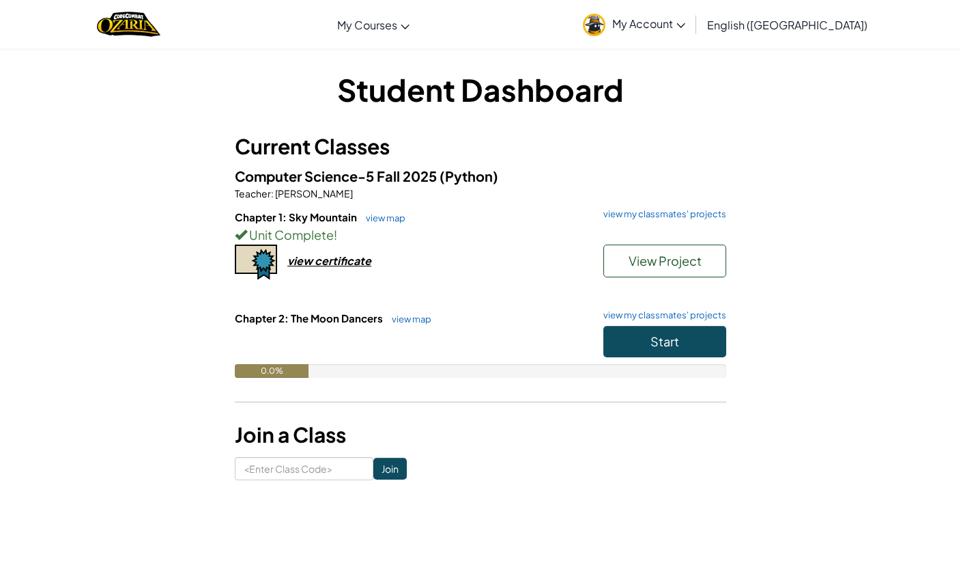
click at [711, 341] on button "Start" at bounding box center [665, 341] width 123 height 31
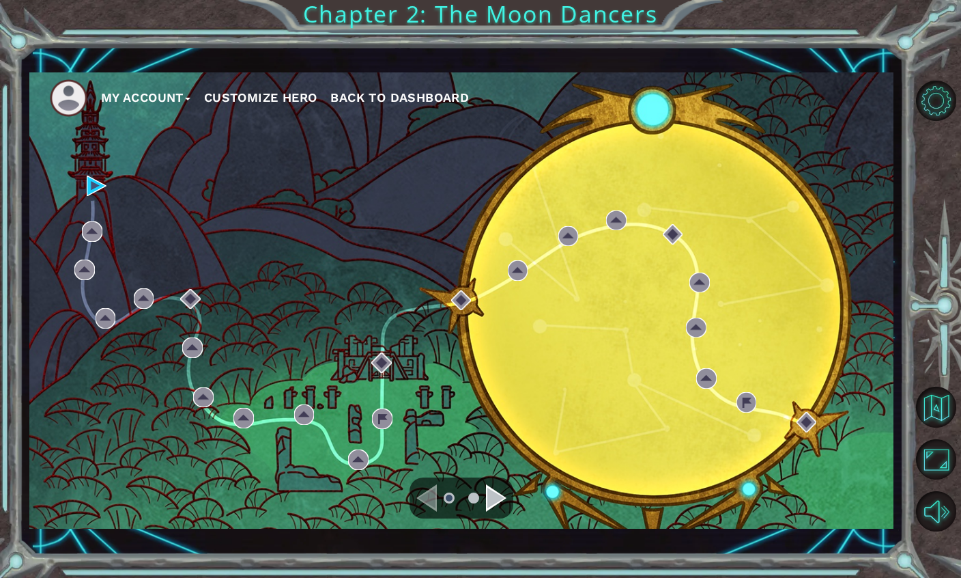
click at [496, 499] on div "Navigate to the next page" at bounding box center [496, 497] width 20 height 27
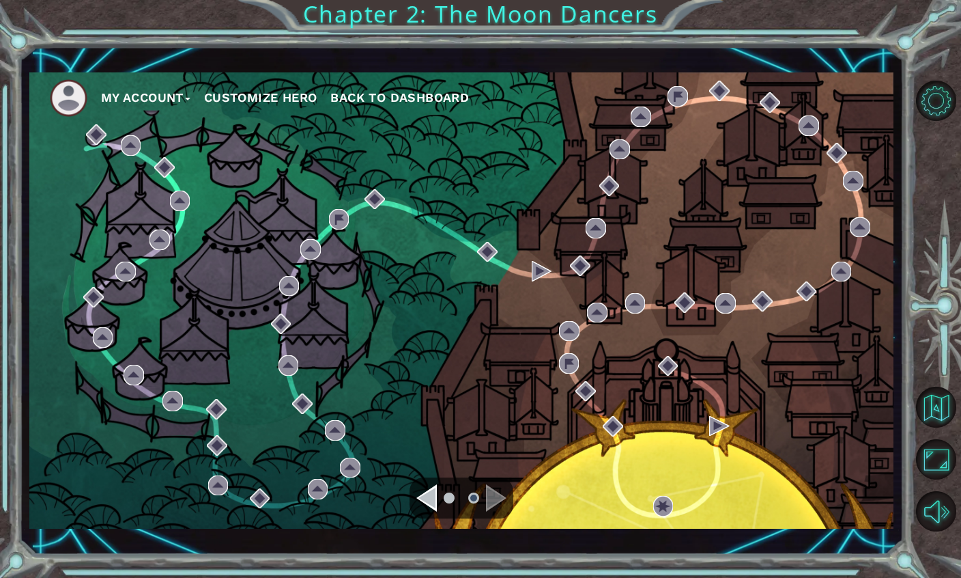
click at [495, 499] on div "Navigate to the next page" at bounding box center [496, 497] width 20 height 27
click at [421, 503] on div "Navigate to the previous page" at bounding box center [426, 497] width 20 height 27
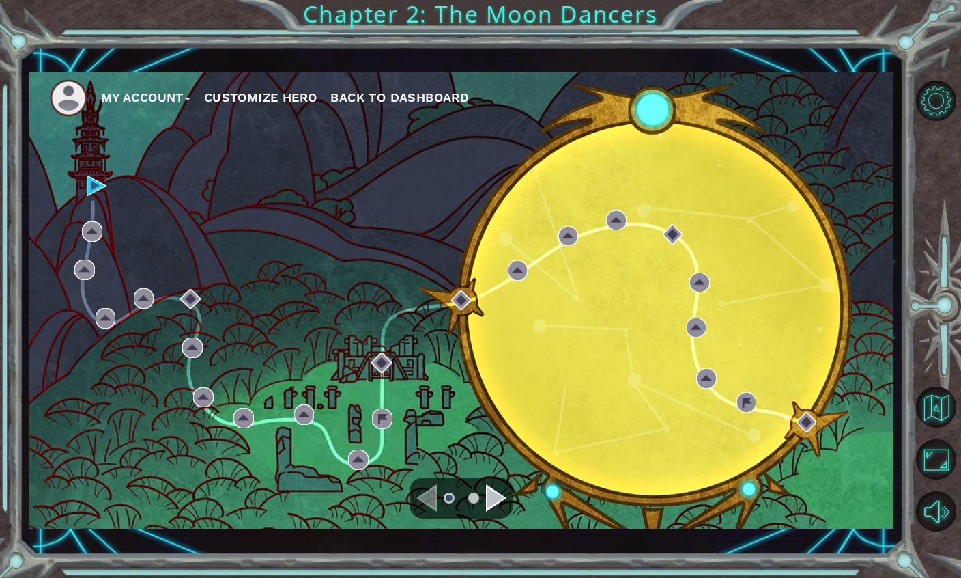
click at [83, 160] on div "My Account Customize Hero Back to Dashboard" at bounding box center [461, 300] width 864 height 456
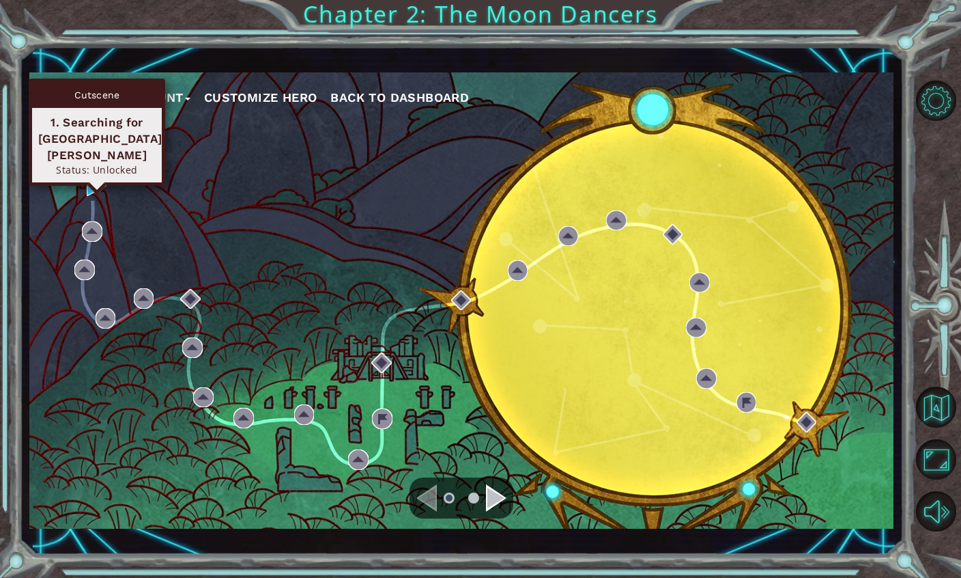
click at [122, 134] on div "1. Searching for [GEOGRAPHIC_DATA][PERSON_NAME]" at bounding box center [96, 138] width 117 height 49
click at [59, 136] on div "1. Searching for [GEOGRAPHIC_DATA][PERSON_NAME]" at bounding box center [96, 138] width 117 height 49
click at [76, 133] on div "1. Searching for [GEOGRAPHIC_DATA][PERSON_NAME]" at bounding box center [96, 138] width 117 height 49
click at [78, 132] on div "1. Searching for [GEOGRAPHIC_DATA][PERSON_NAME]" at bounding box center [96, 138] width 117 height 49
click at [72, 130] on div "1. Searching for [GEOGRAPHIC_DATA][PERSON_NAME]" at bounding box center [96, 138] width 117 height 49
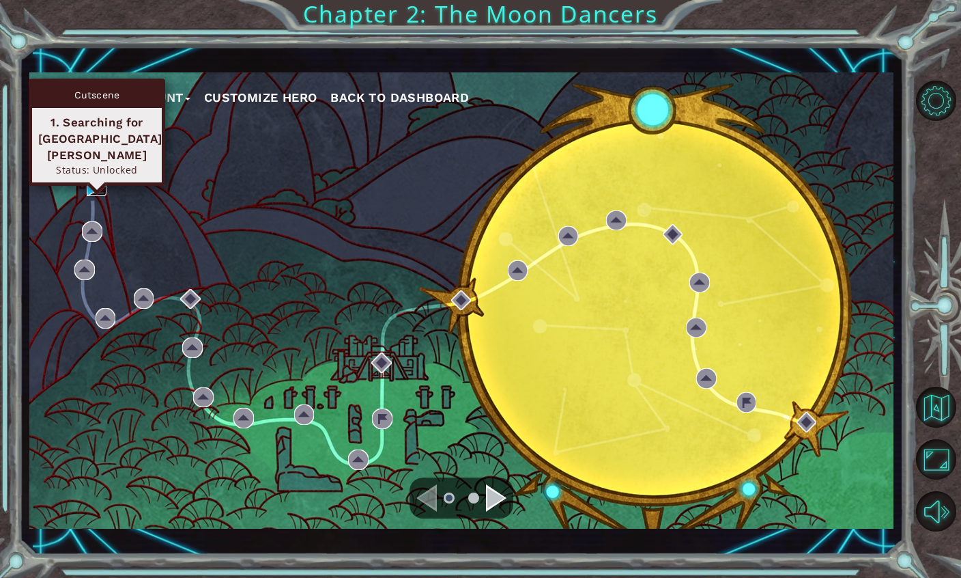
click at [93, 190] on img at bounding box center [97, 185] width 20 height 20
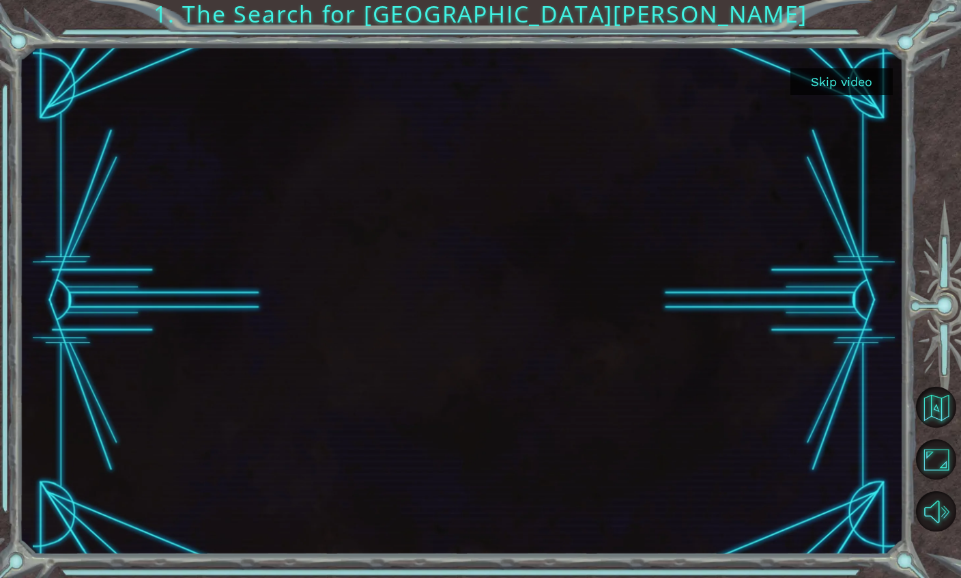
click at [852, 86] on button "Skip video" at bounding box center [842, 81] width 102 height 27
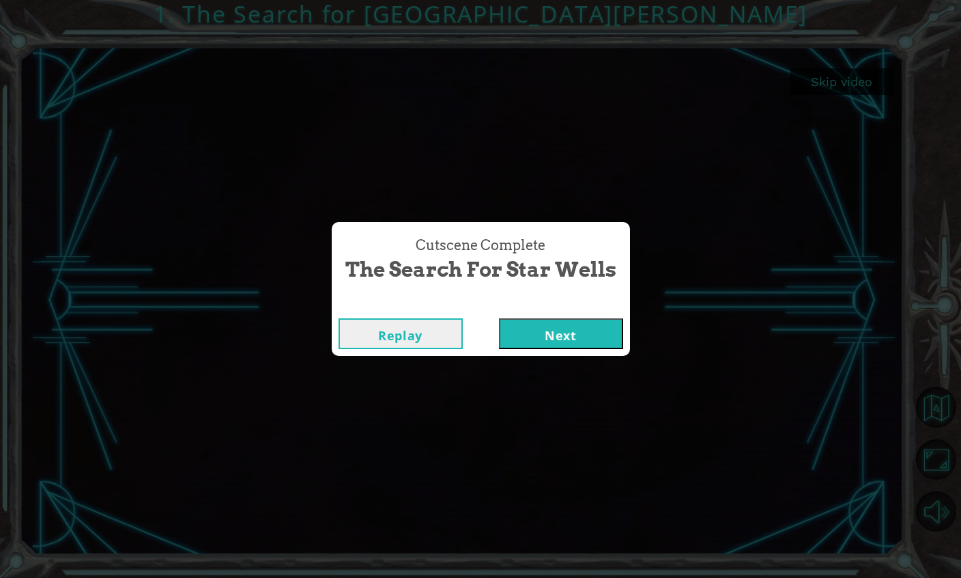
click at [615, 341] on button "Next" at bounding box center [561, 333] width 124 height 31
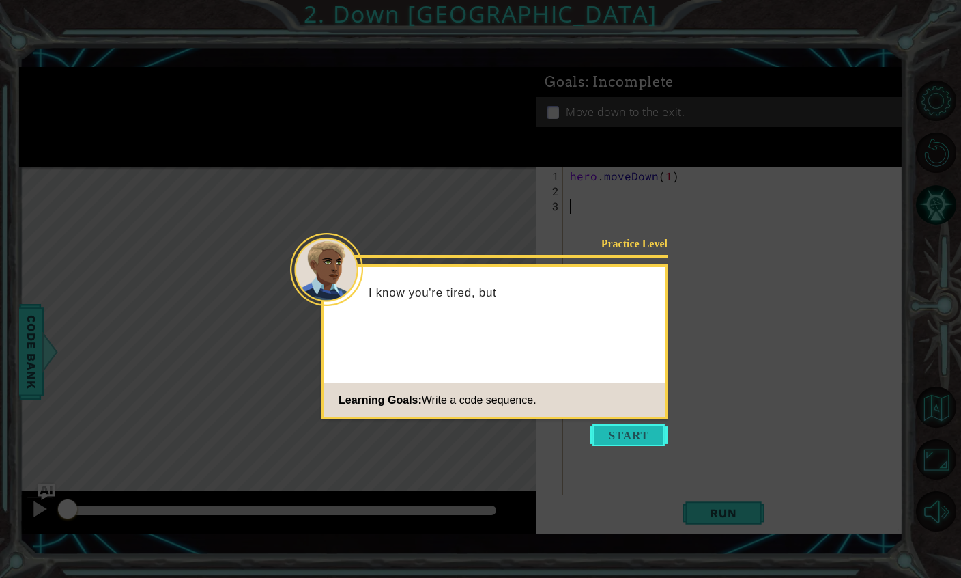
click at [644, 438] on button "Start" at bounding box center [629, 435] width 78 height 22
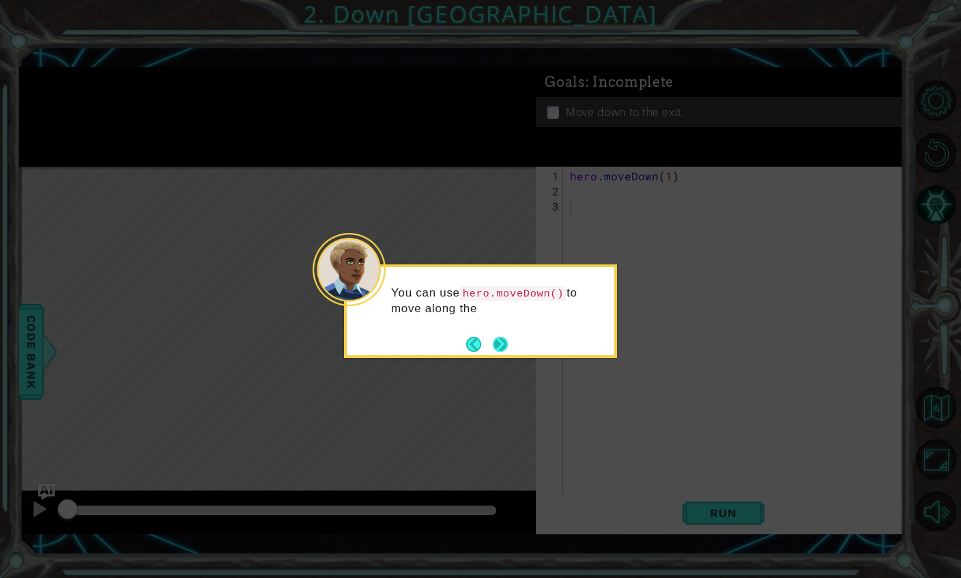
click at [508, 349] on button "Next" at bounding box center [500, 344] width 15 height 15
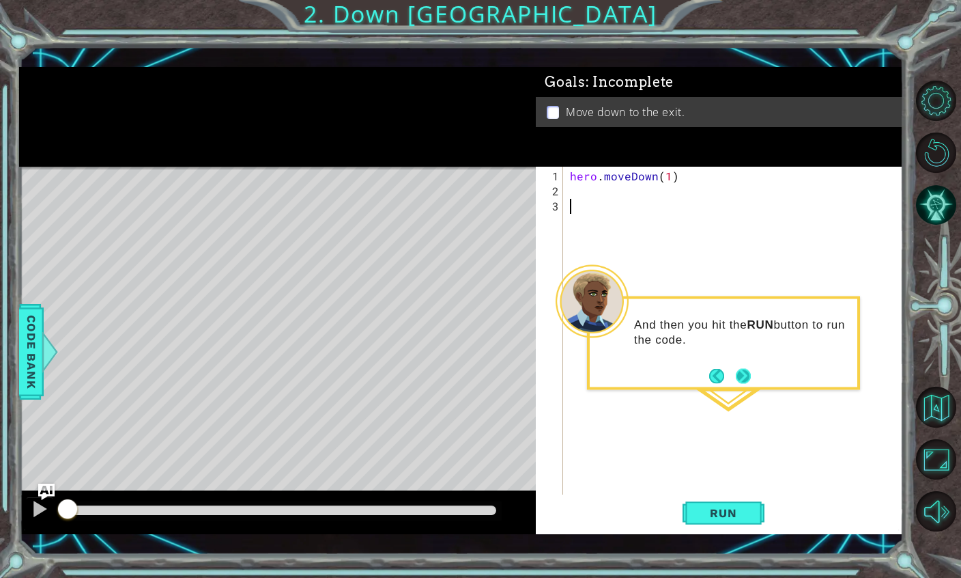
click at [742, 376] on button "Next" at bounding box center [744, 376] width 16 height 16
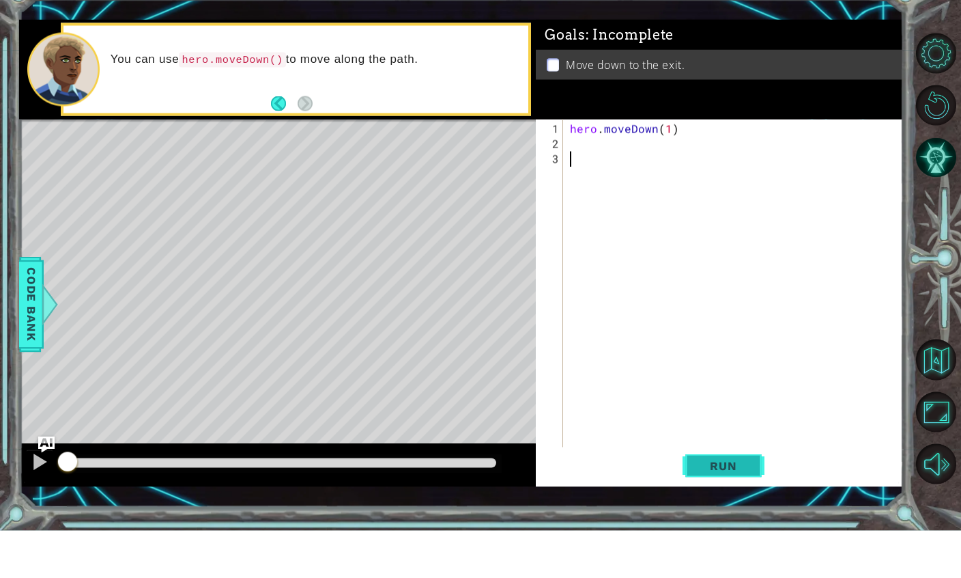
click at [746, 506] on span "Run" at bounding box center [723, 513] width 54 height 14
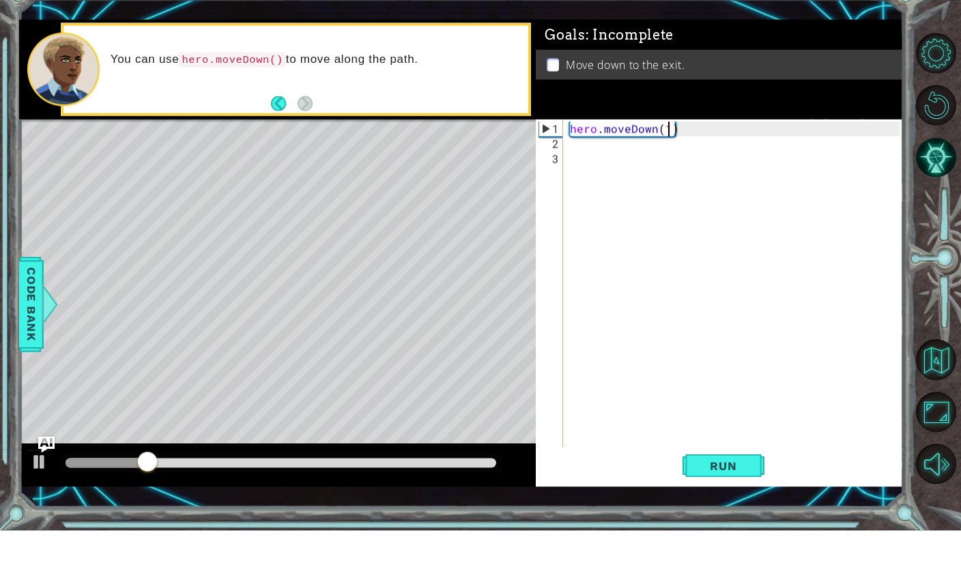
click at [670, 169] on div "hero . moveDown ( 1 )" at bounding box center [736, 357] width 339 height 376
click at [714, 506] on span "Run" at bounding box center [723, 513] width 54 height 14
type textarea "abcde fg"
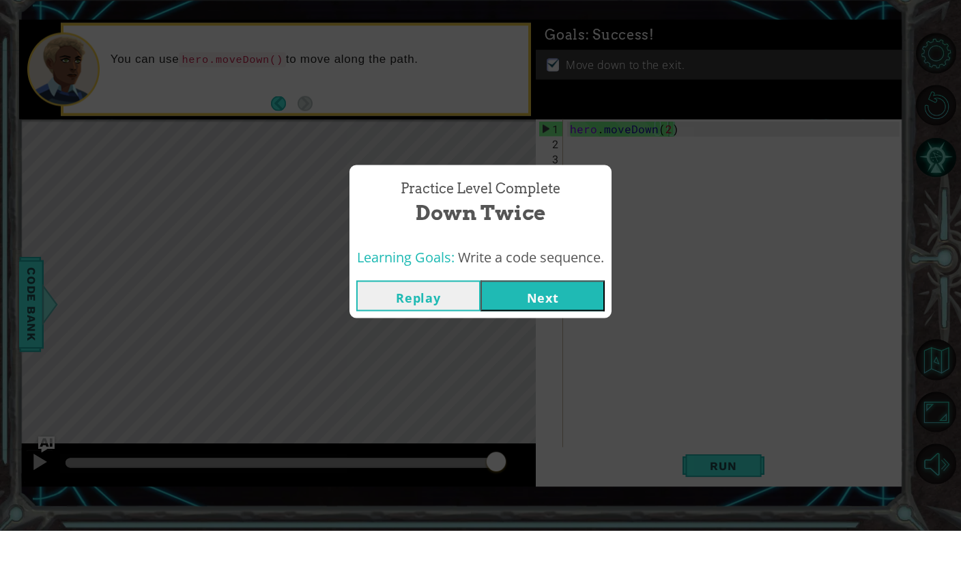
scroll to position [48, 0]
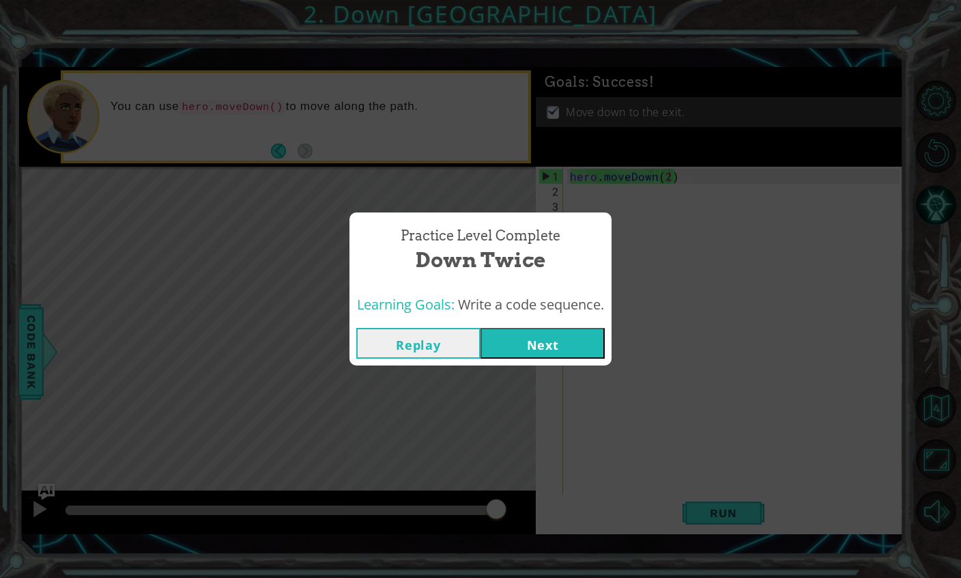
click at [561, 342] on button "Next" at bounding box center [543, 343] width 124 height 31
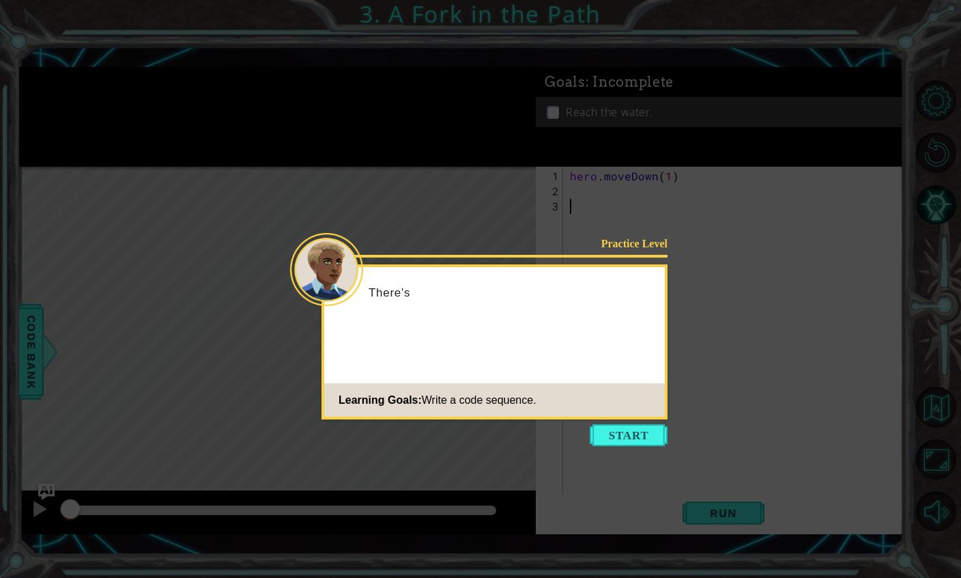
scroll to position [47, 0]
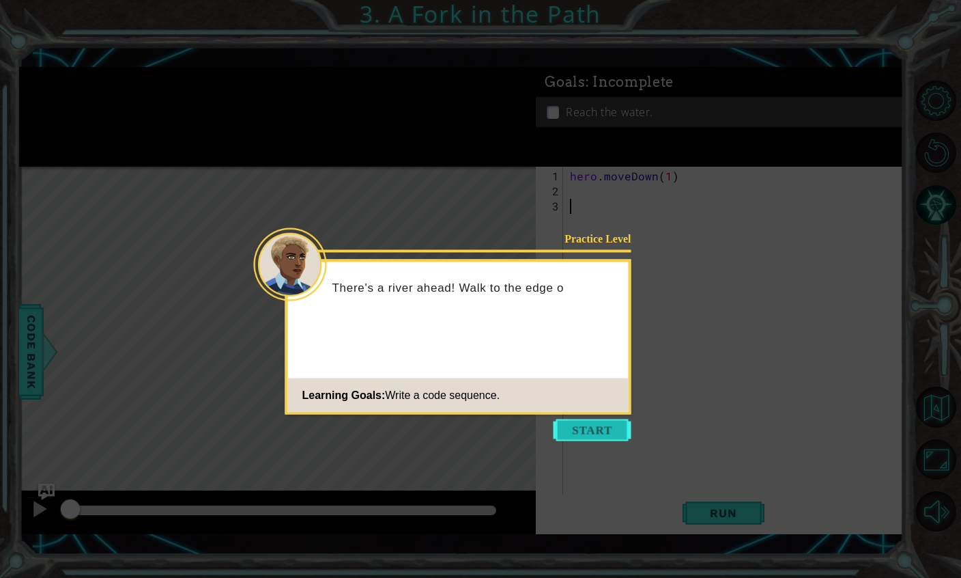
click at [595, 419] on button "Start" at bounding box center [593, 430] width 78 height 22
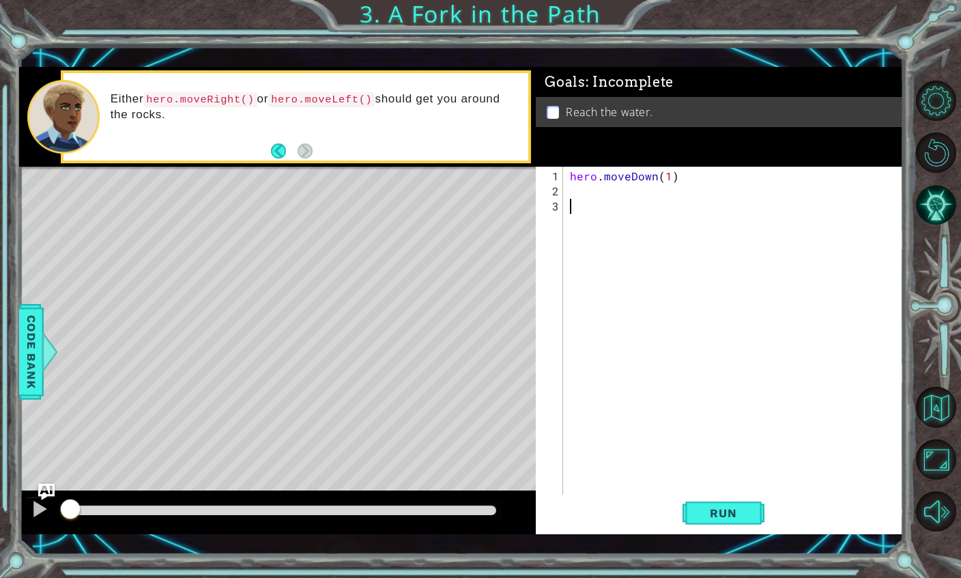
click at [607, 185] on div "hero . moveDown ( 1 )" at bounding box center [736, 357] width 339 height 376
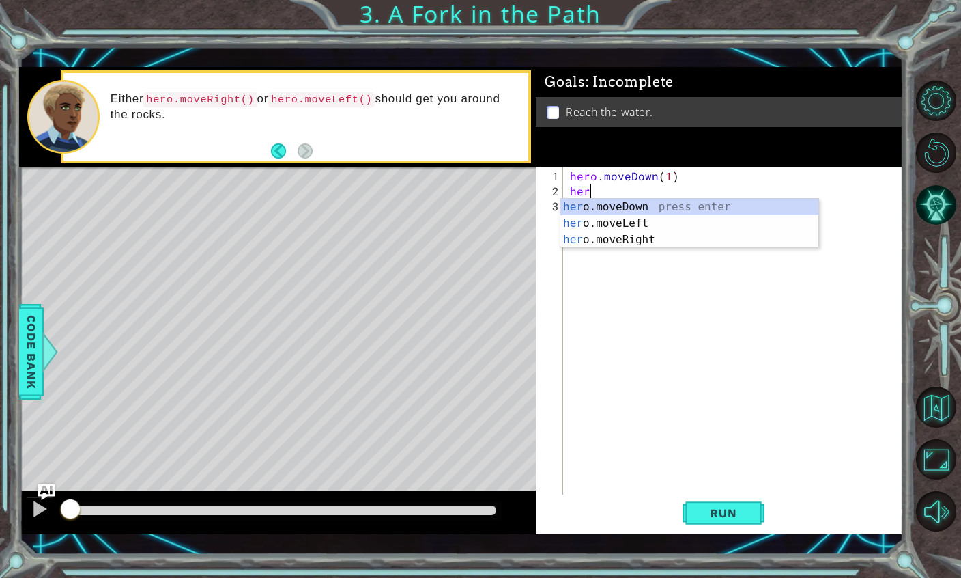
scroll to position [17, 44]
click at [652, 228] on div "hero .moveDown press enter hero .moveLeft press enter hero .moveRight press ent…" at bounding box center [690, 240] width 258 height 82
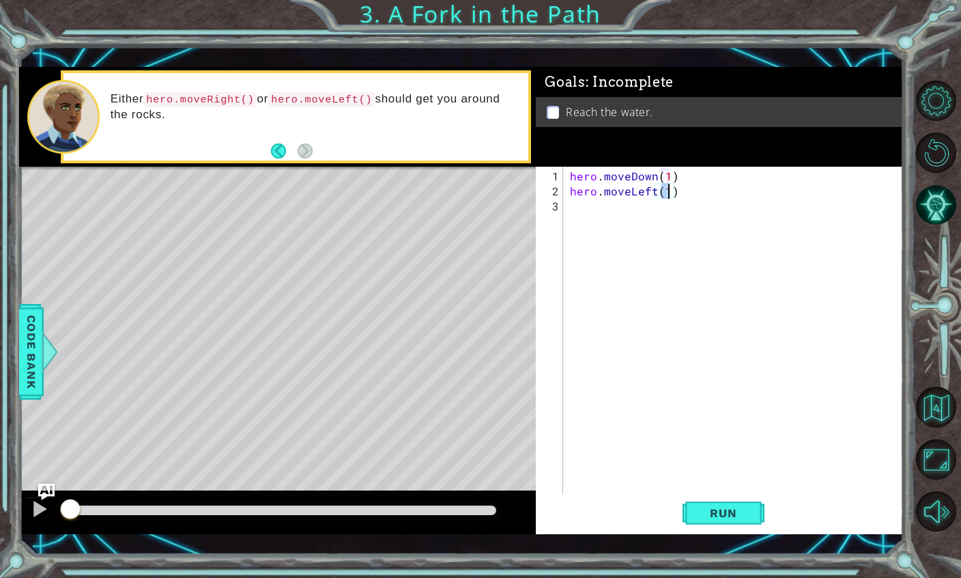
click at [722, 202] on div "hero . moveDown ( 1 ) hero . moveLeft ( 1 )" at bounding box center [736, 357] width 339 height 376
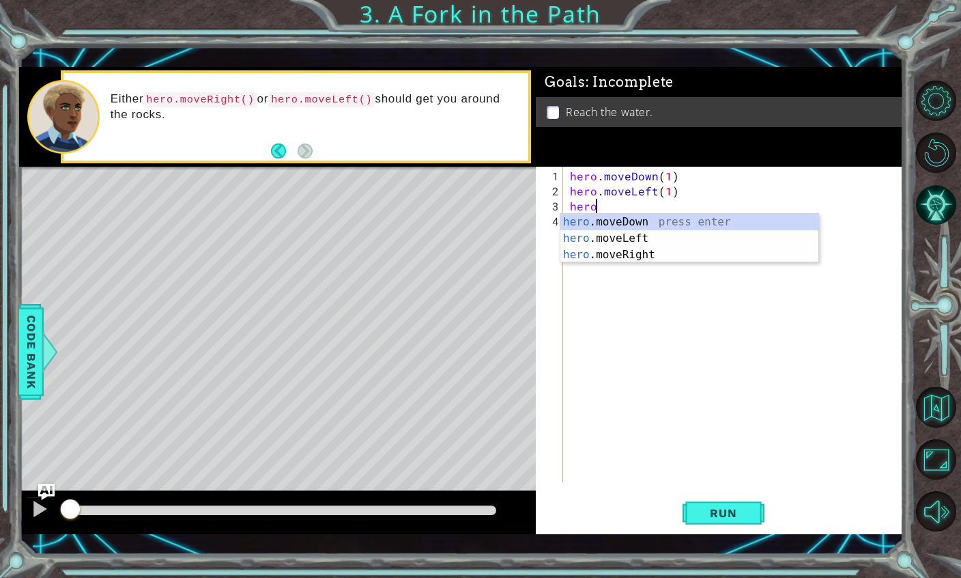
scroll to position [17, 38]
click at [721, 226] on div "hero .moveDown press enter hero .moveLeft press enter hero .moveRight press ent…" at bounding box center [690, 255] width 258 height 82
type textarea "abcde fg"
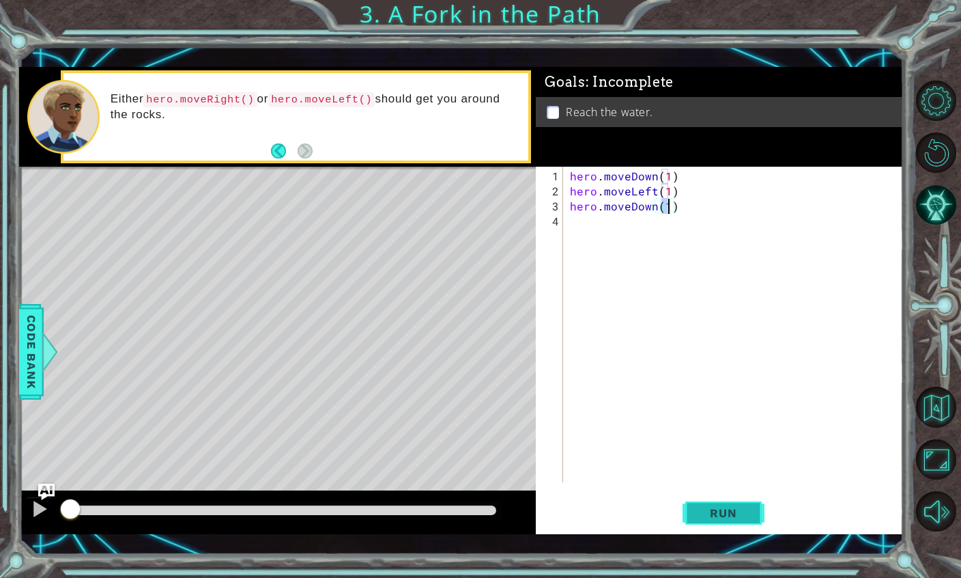
click at [711, 513] on span "Run" at bounding box center [723, 513] width 54 height 14
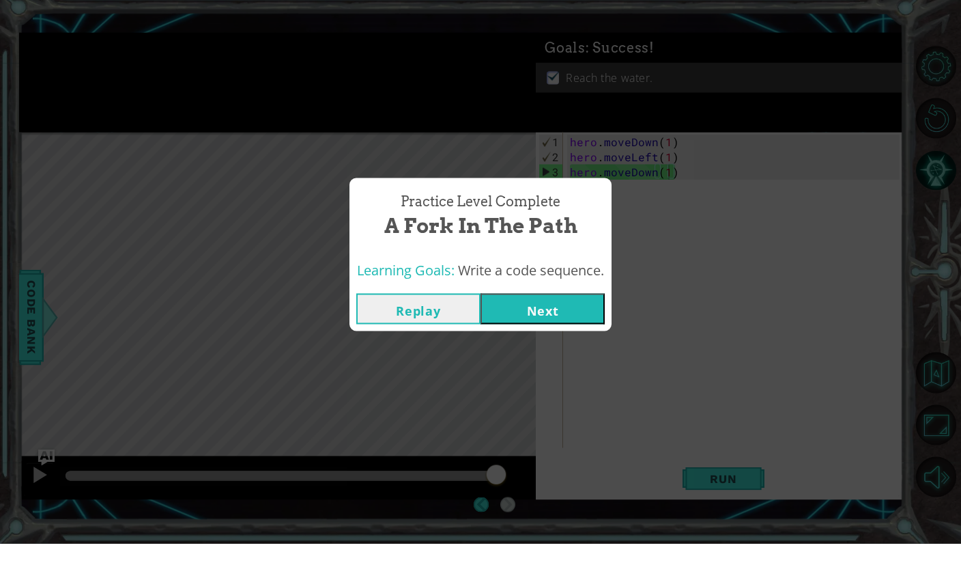
scroll to position [55, 0]
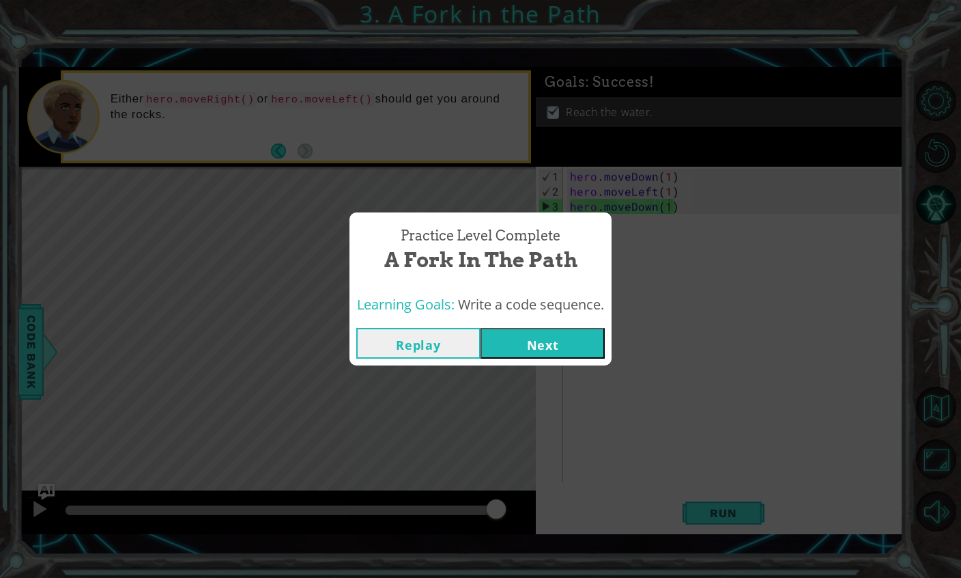
click at [519, 340] on button "Next" at bounding box center [543, 343] width 124 height 31
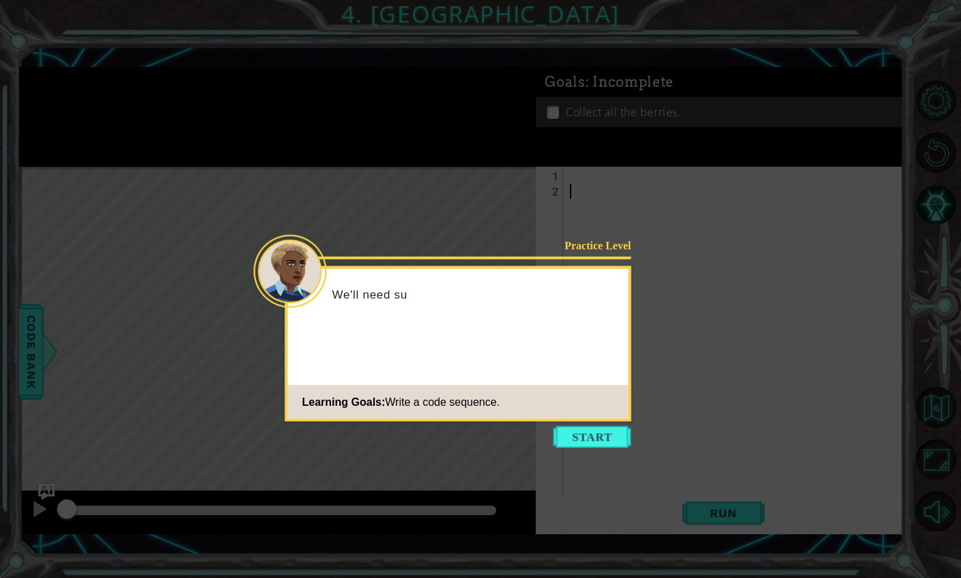
scroll to position [55, 0]
click at [599, 426] on button "Start" at bounding box center [593, 437] width 78 height 22
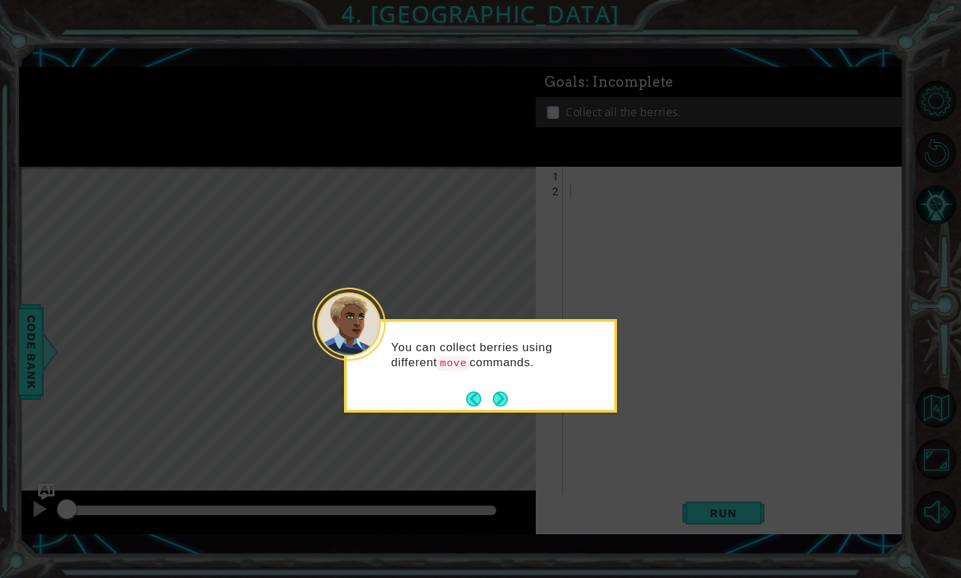
click at [500, 391] on button "Next" at bounding box center [500, 398] width 15 height 15
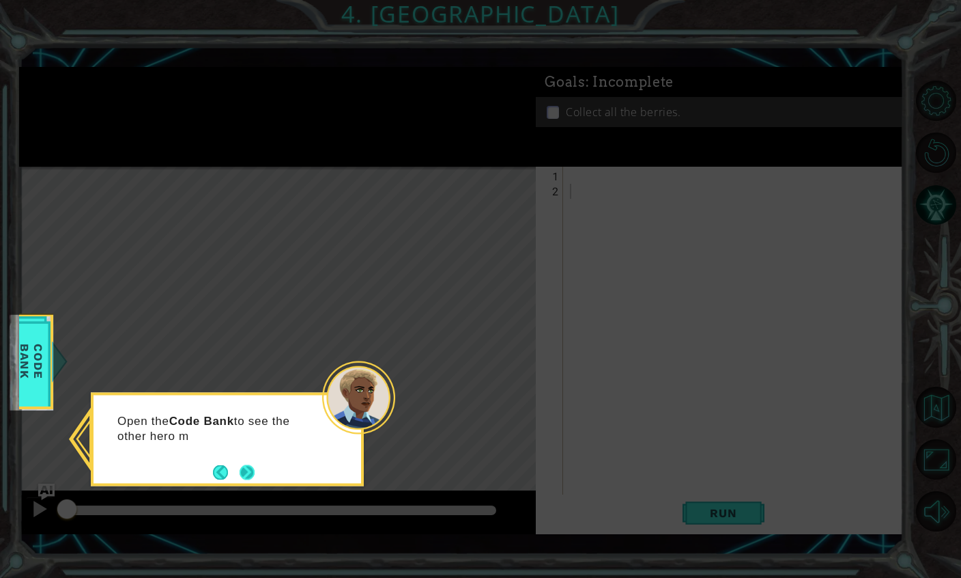
click at [246, 464] on button "Next" at bounding box center [247, 471] width 15 height 15
click at [249, 464] on button "Next" at bounding box center [247, 471] width 15 height 15
